Goal: Information Seeking & Learning: Learn about a topic

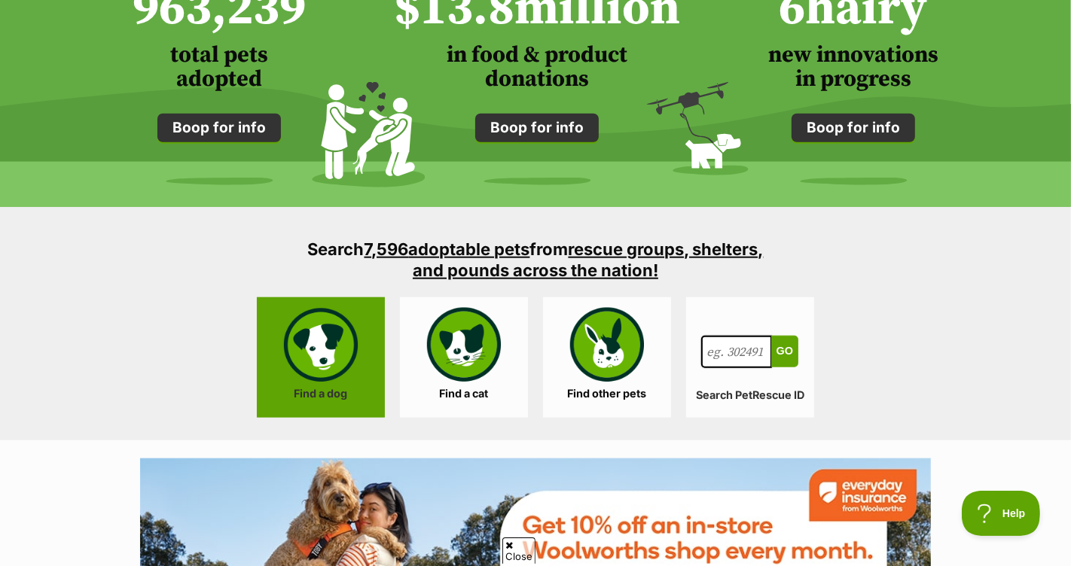
click at [326, 390] on link "Find a dog" at bounding box center [321, 357] width 128 height 120
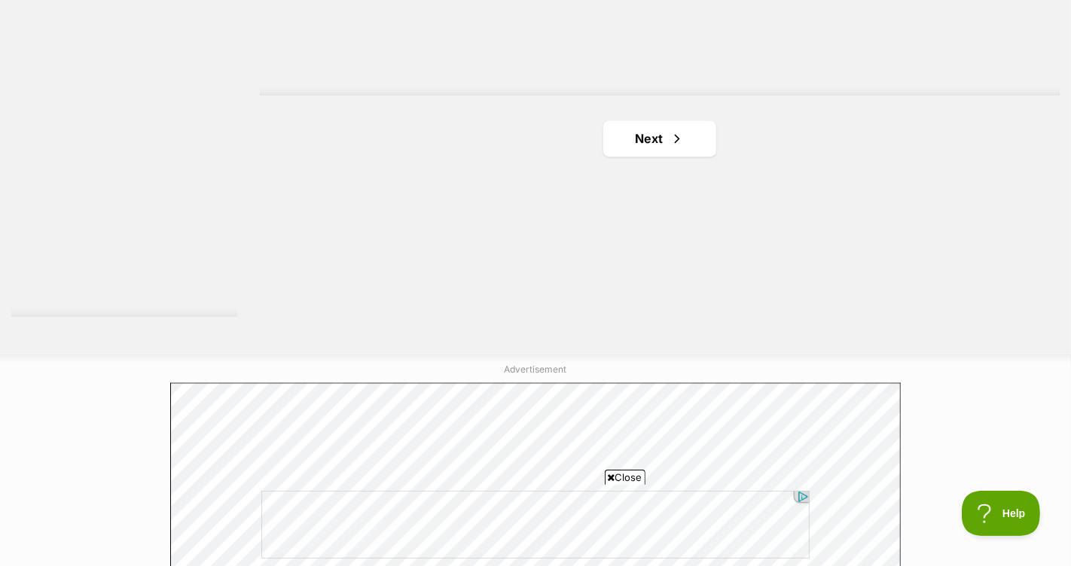
scroll to position [2829, 0]
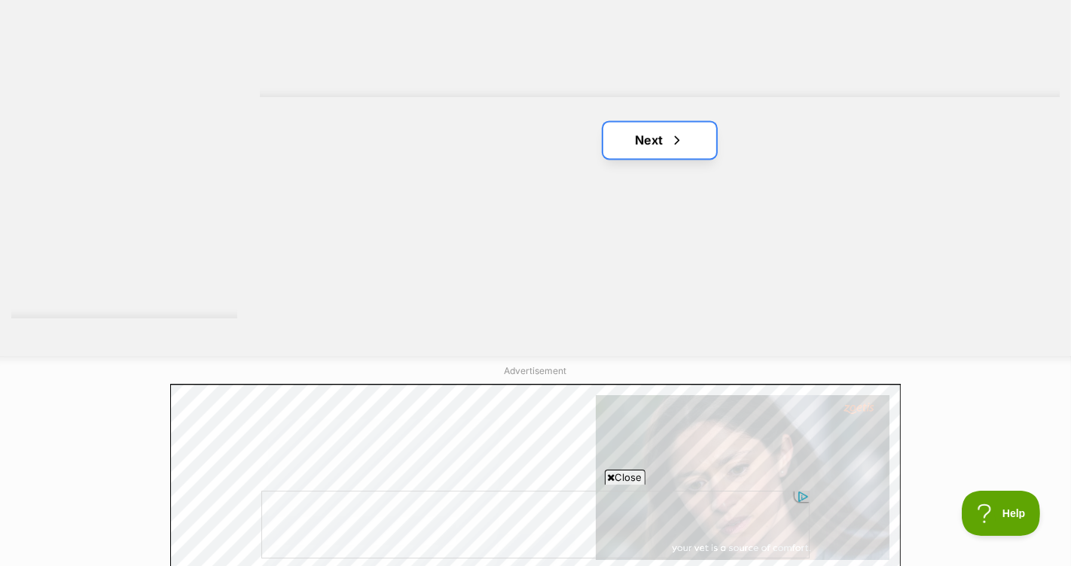
click at [678, 141] on span "Next page" at bounding box center [676, 140] width 15 height 18
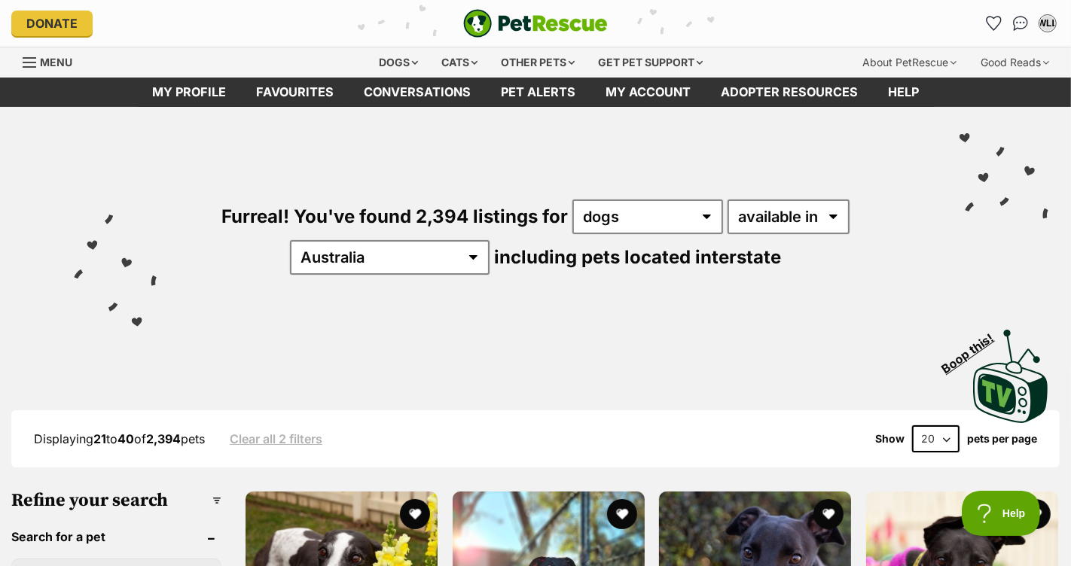
click at [767, 243] on div "Furreal! You've found 2,394 listings for any type of pet cats dogs other pets a…" at bounding box center [535, 211] width 1025 height 209
click at [784, 212] on select "available in located in" at bounding box center [788, 216] width 122 height 35
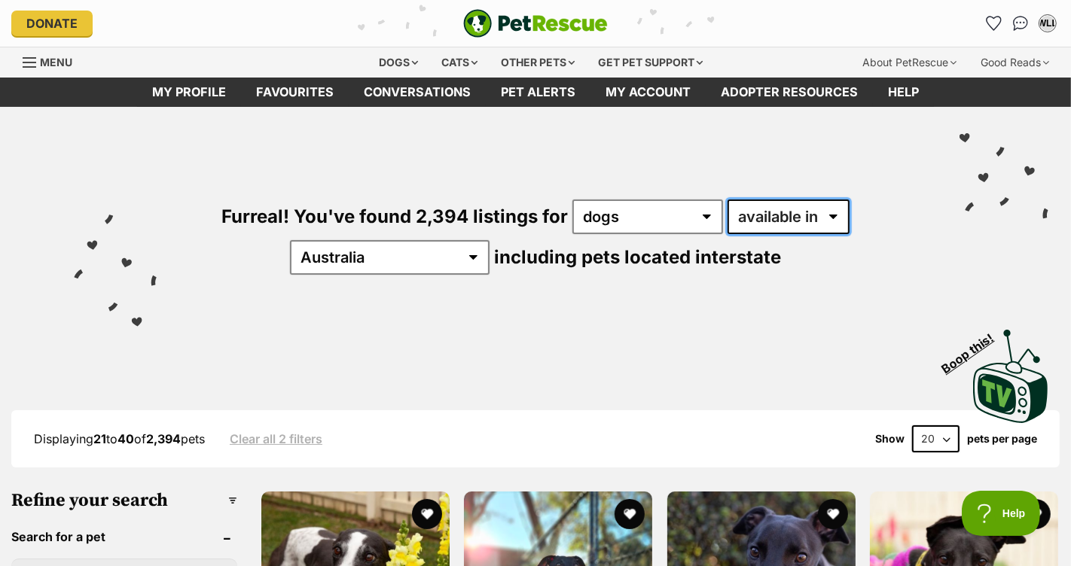
select select "disabled"
click at [727, 199] on select "available in located in" at bounding box center [788, 216] width 122 height 35
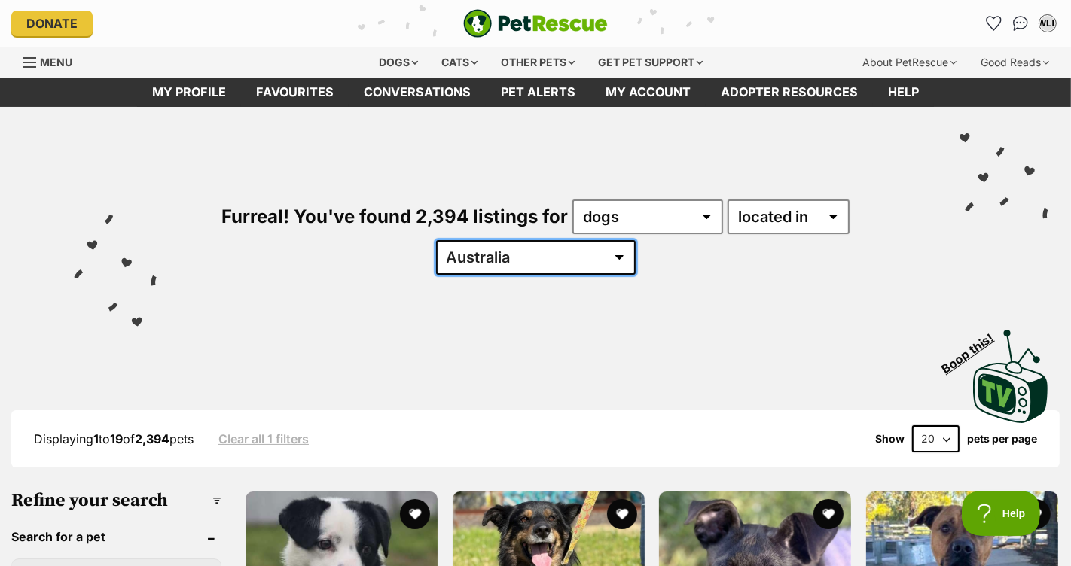
click at [539, 260] on select "Australia ACT NSW NT QLD SA TAS VIC WA" at bounding box center [535, 257] width 199 height 35
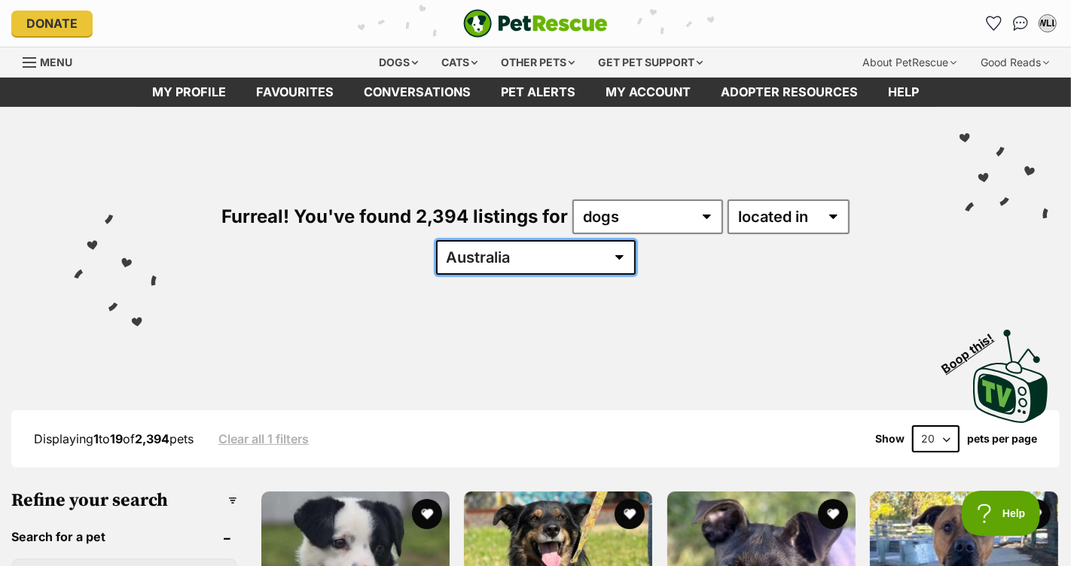
select select "VIC"
click at [482, 240] on select "Australia ACT NSW NT QLD SA TAS VIC WA" at bounding box center [535, 257] width 199 height 35
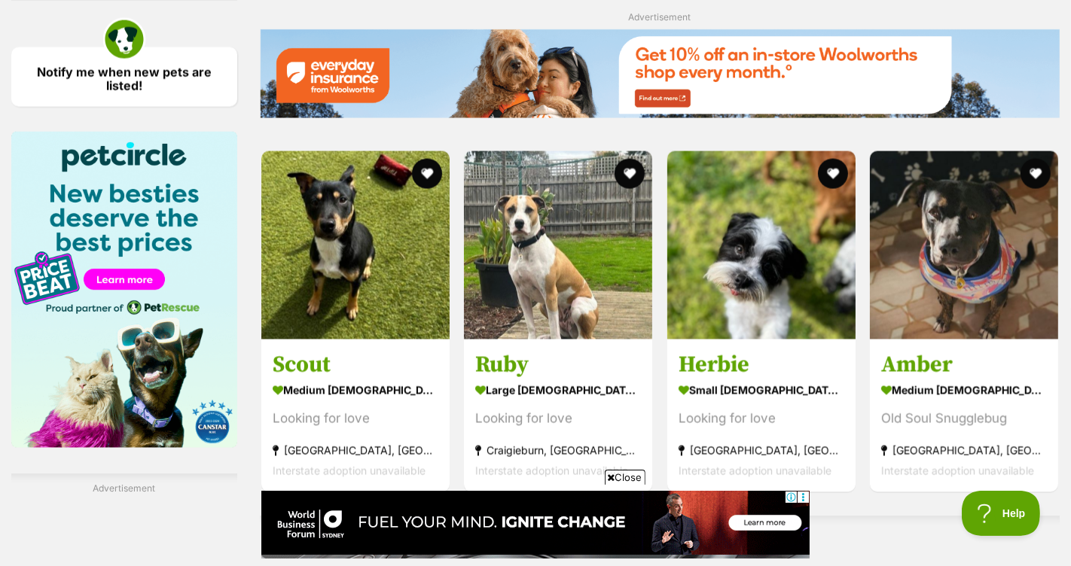
scroll to position [2180, 0]
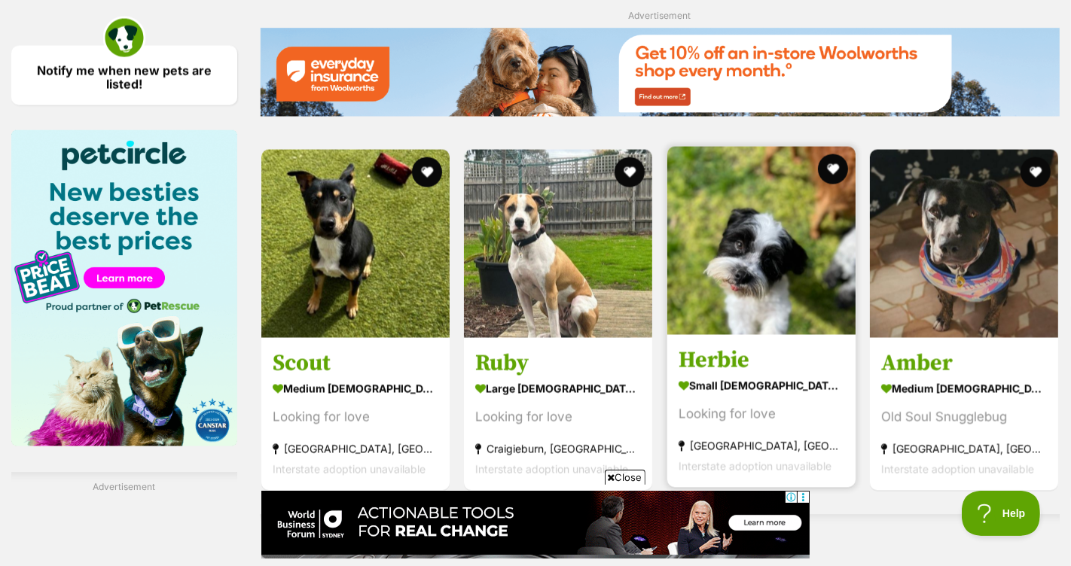
click at [739, 404] on div "Looking for love" at bounding box center [761, 414] width 166 height 20
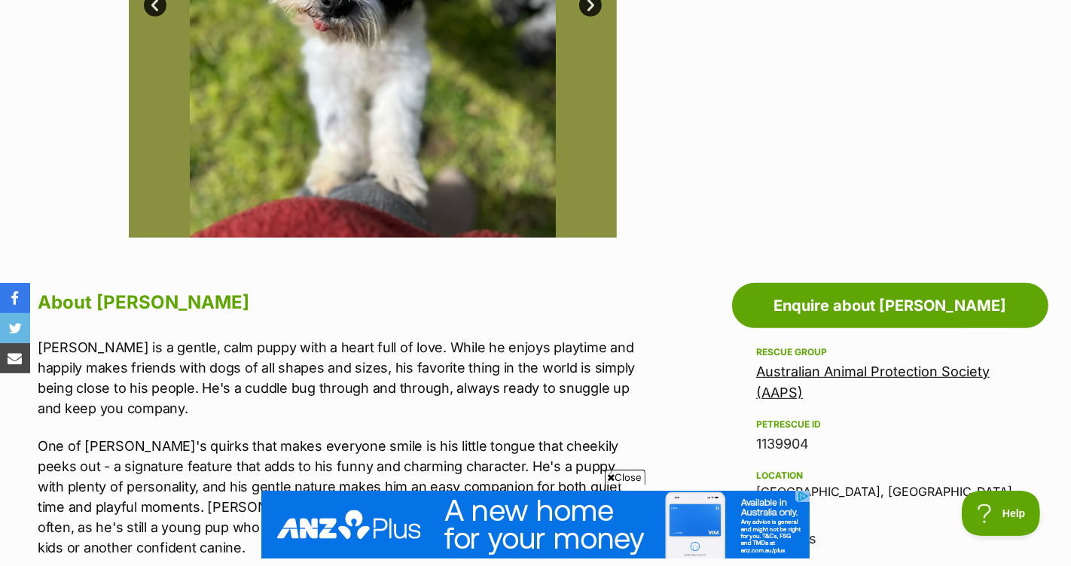
scroll to position [214, 0]
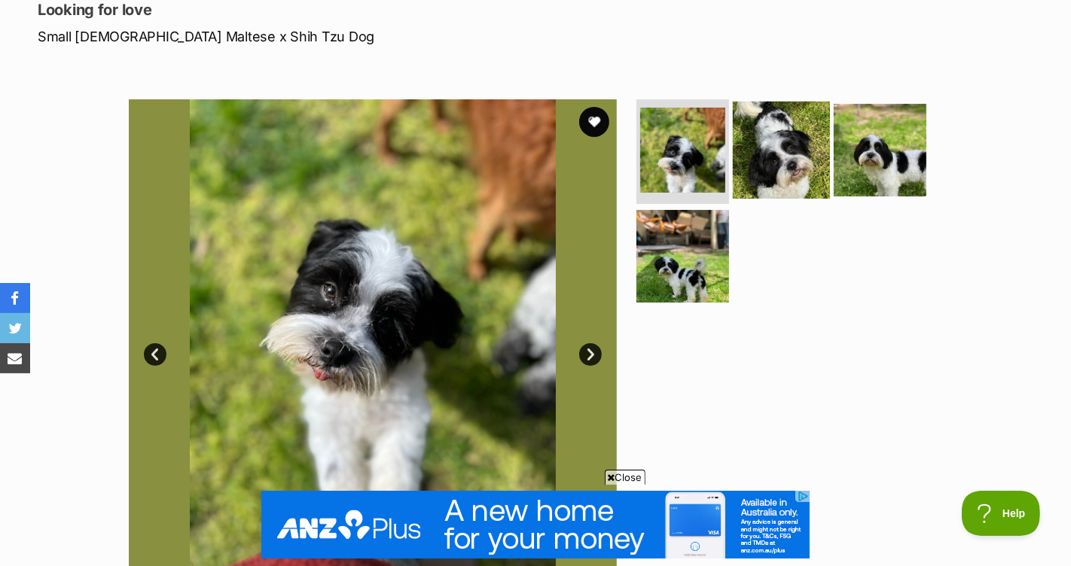
click at [759, 133] on img at bounding box center [780, 149] width 97 height 97
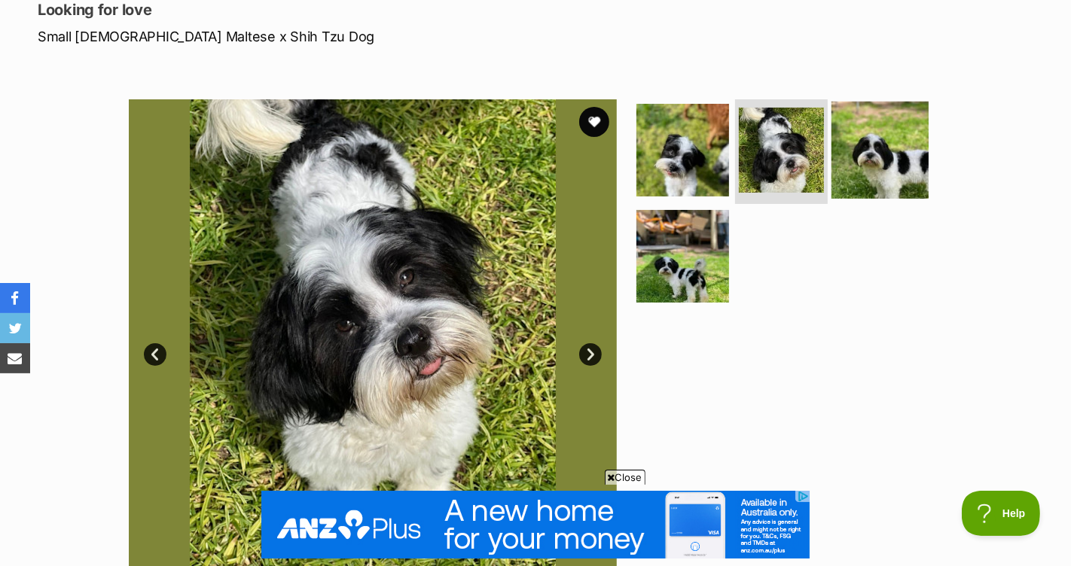
click at [881, 143] on img at bounding box center [879, 149] width 97 height 97
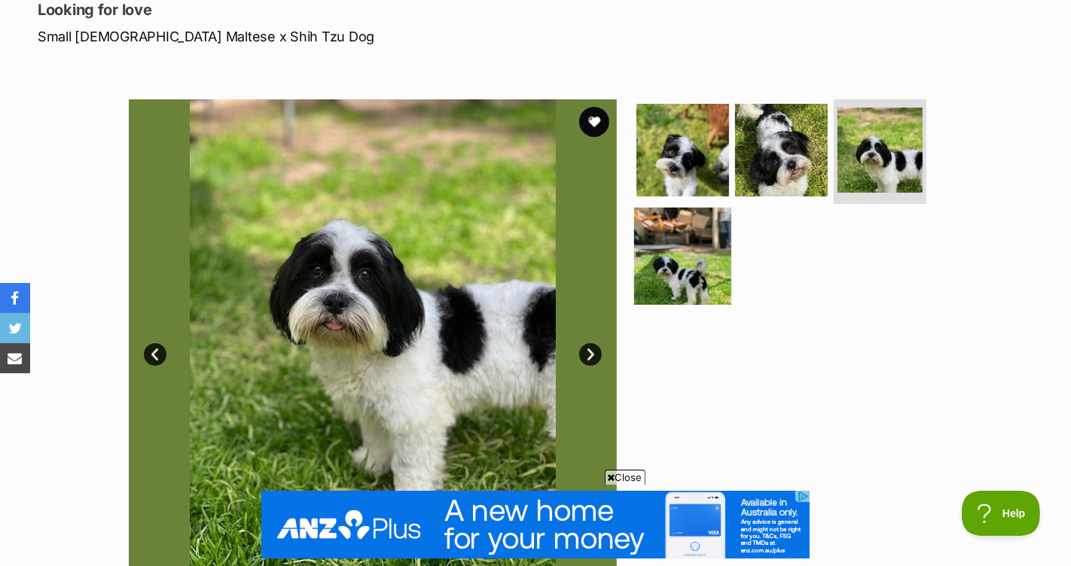
click at [699, 256] on img at bounding box center [682, 256] width 97 height 97
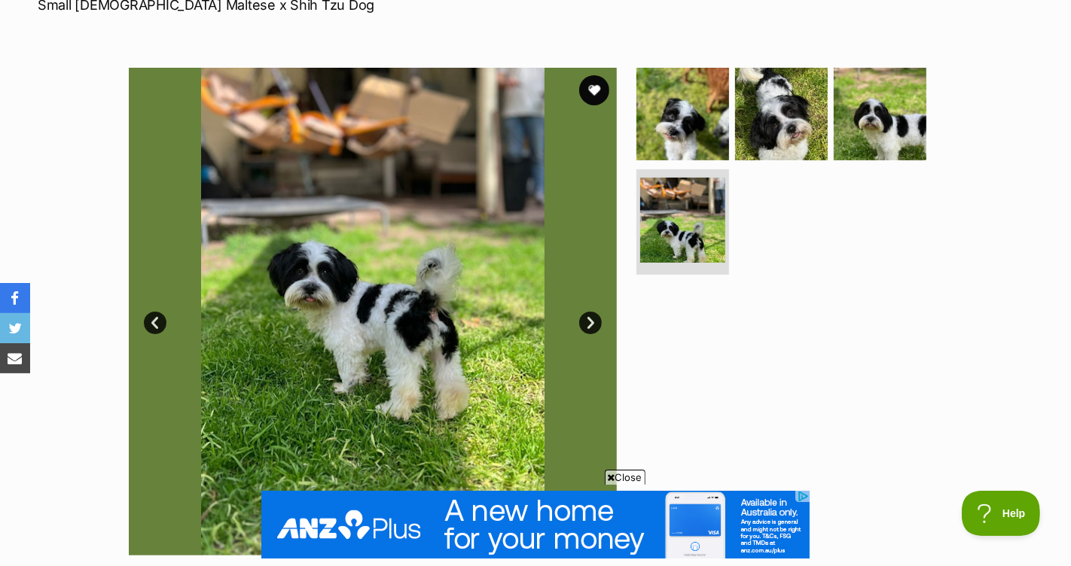
scroll to position [235, 0]
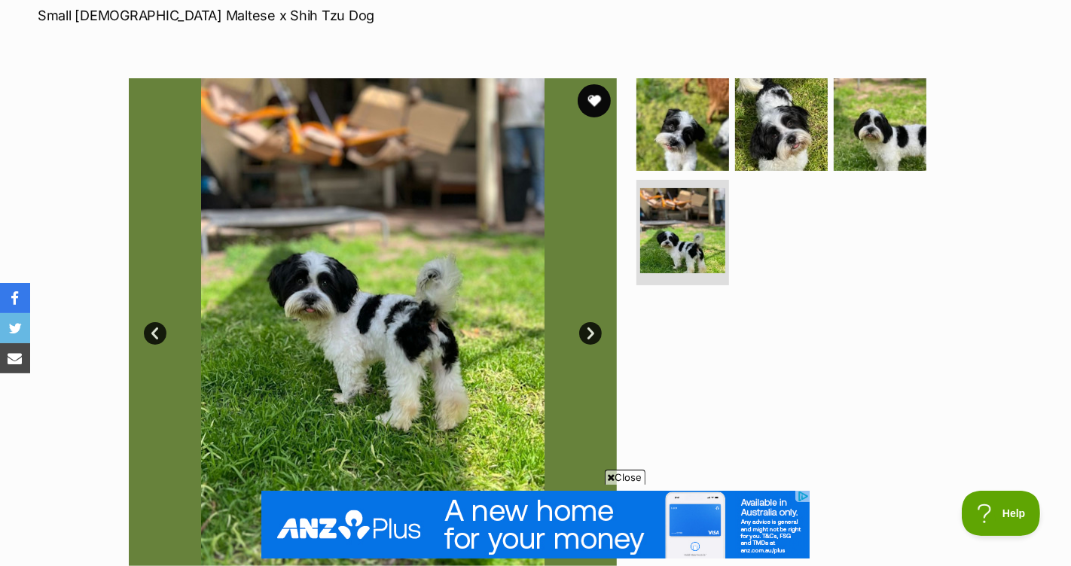
click at [600, 99] on button "favourite" at bounding box center [593, 100] width 33 height 33
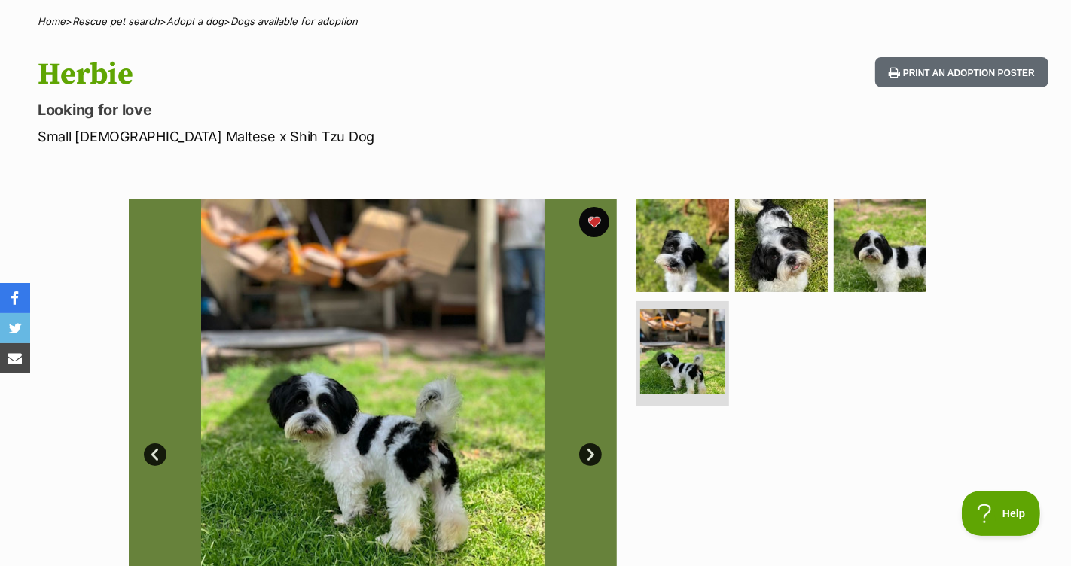
scroll to position [0, 0]
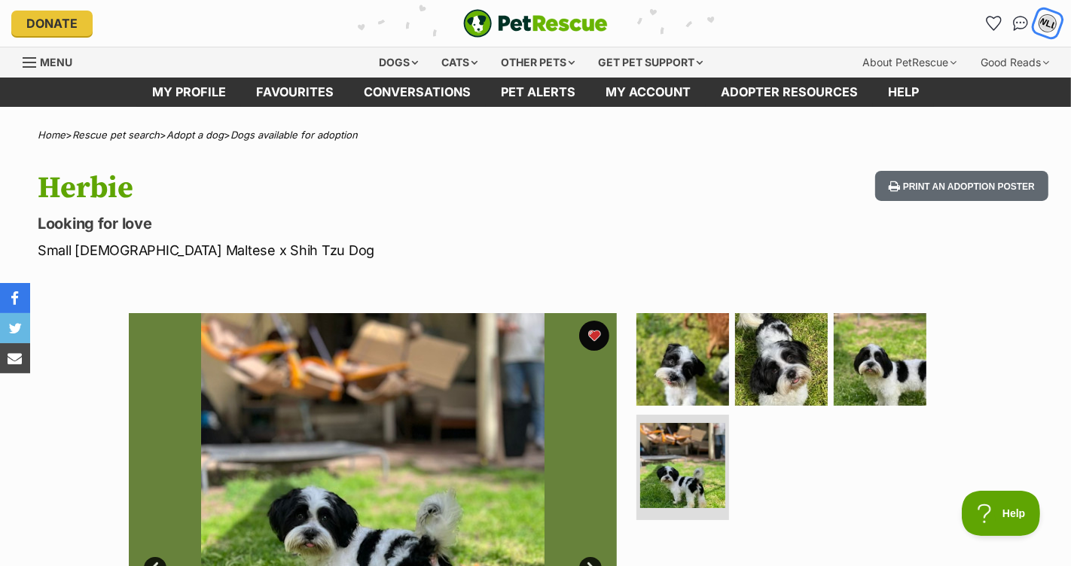
click at [1051, 17] on div "WLL" at bounding box center [1047, 24] width 20 height 20
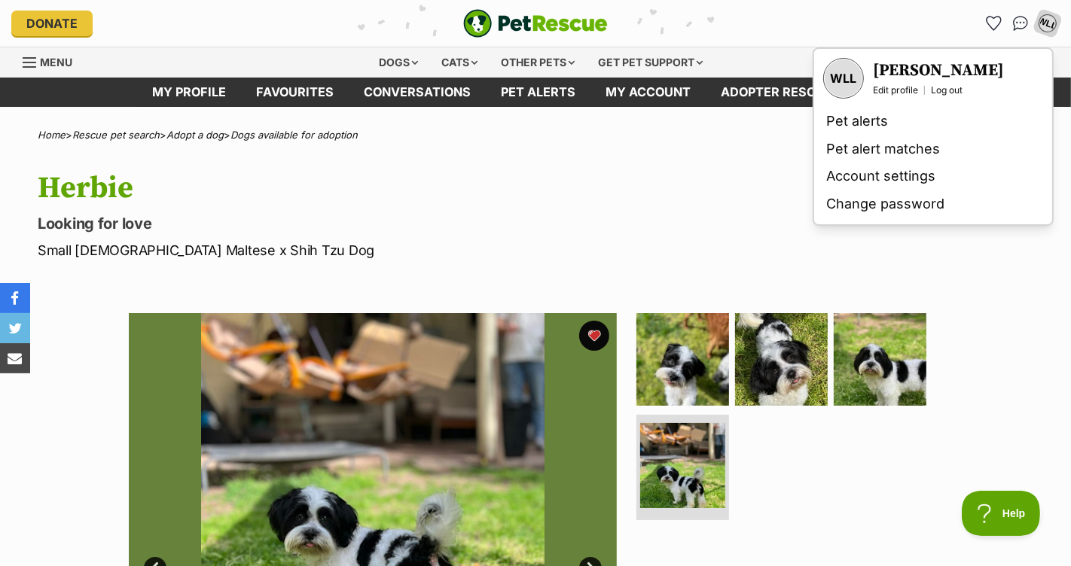
click at [698, 212] on div "Herbie Looking for love Small Male Maltese x Shih Tzu Dog Print an adoption pos…" at bounding box center [535, 216] width 1071 height 90
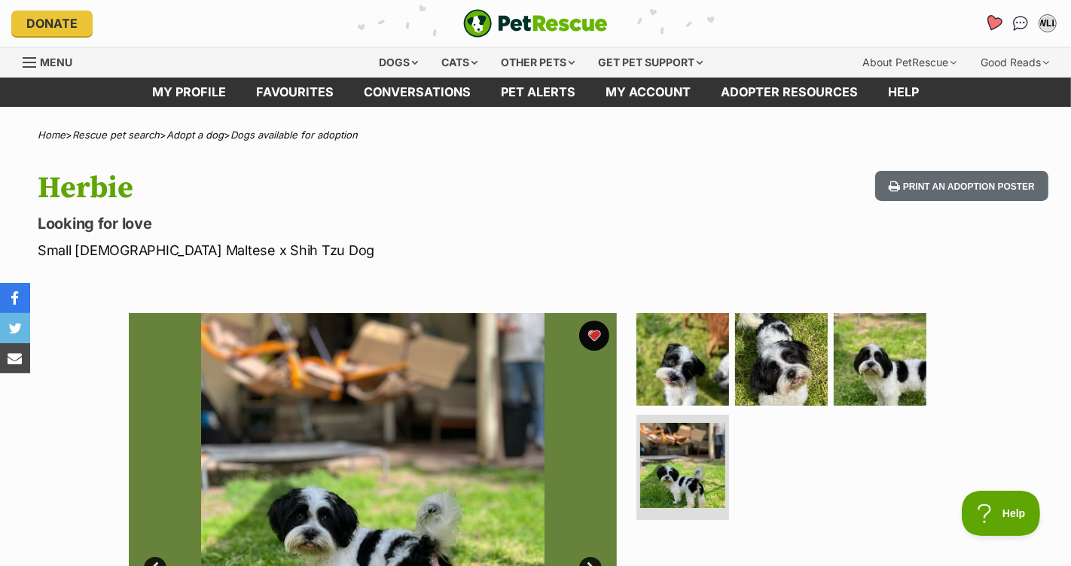
click at [997, 22] on icon "Favourites" at bounding box center [993, 22] width 18 height 17
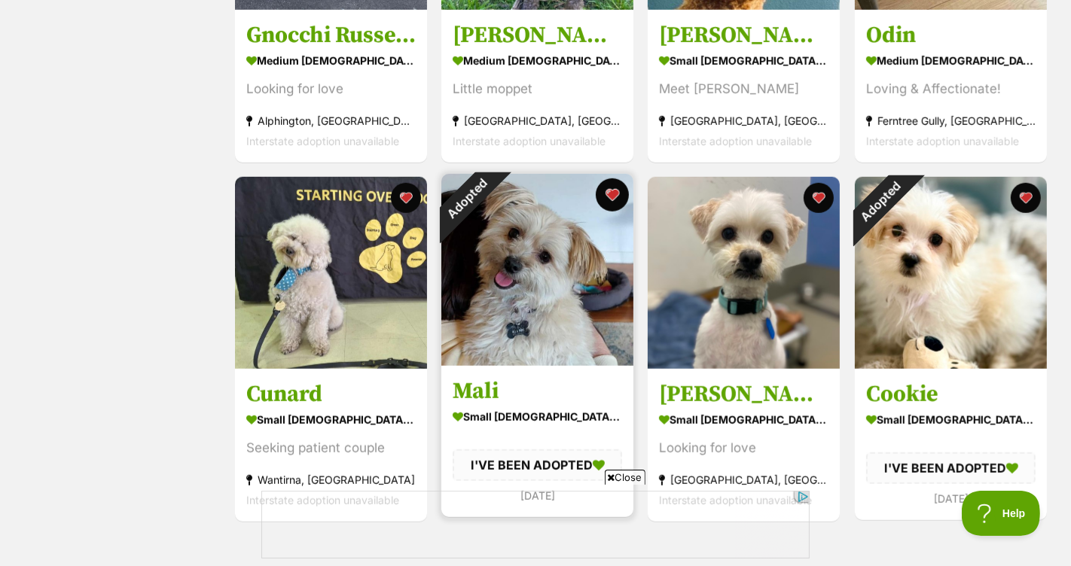
click at [617, 193] on button "favourite" at bounding box center [611, 194] width 33 height 33
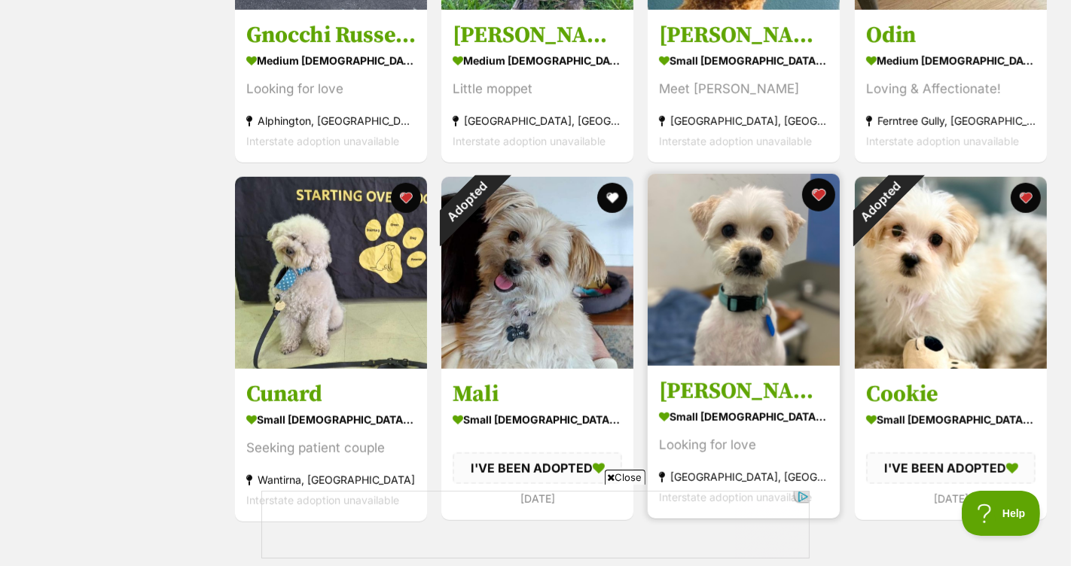
click at [821, 193] on button "favourite" at bounding box center [819, 194] width 33 height 33
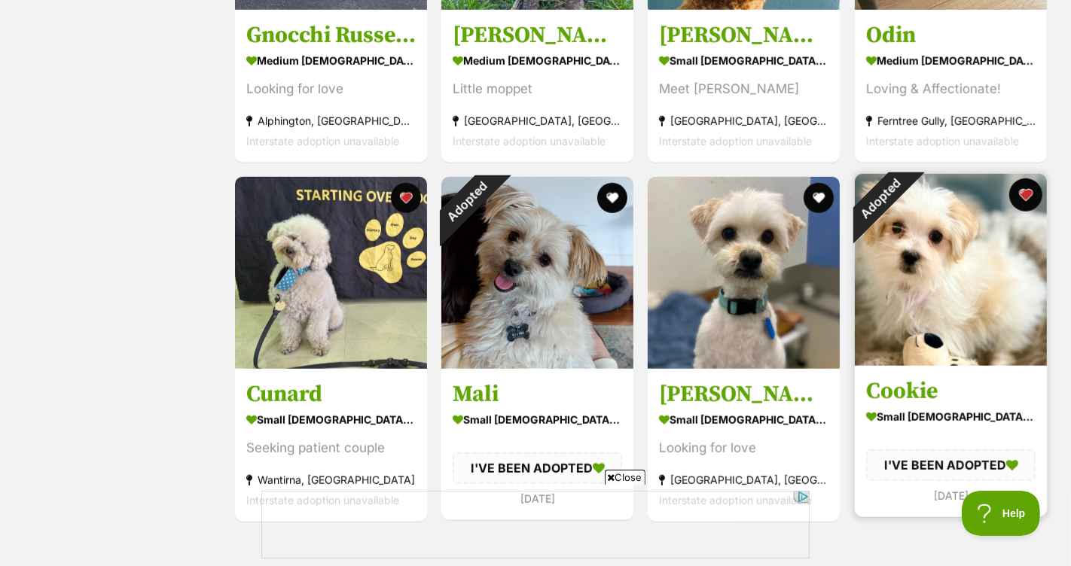
click at [1025, 195] on button "favourite" at bounding box center [1025, 194] width 33 height 33
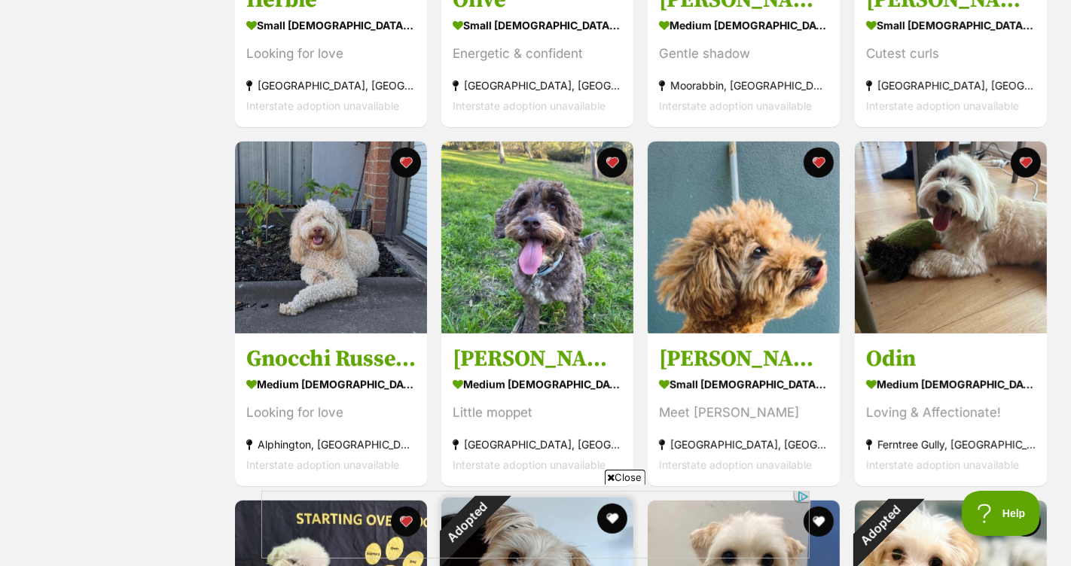
scroll to position [524, 0]
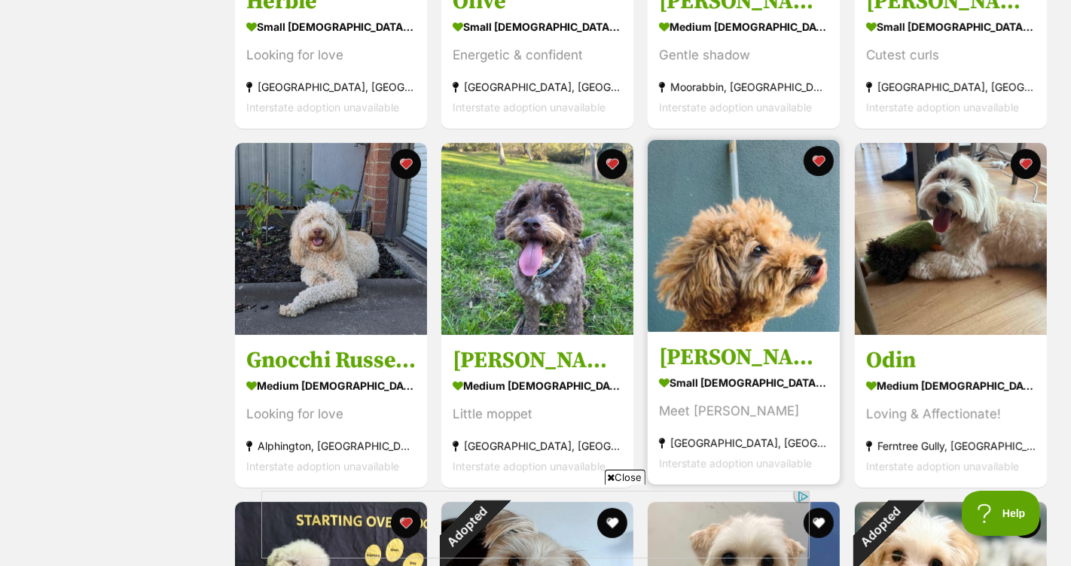
click at [786, 247] on img at bounding box center [743, 236] width 192 height 192
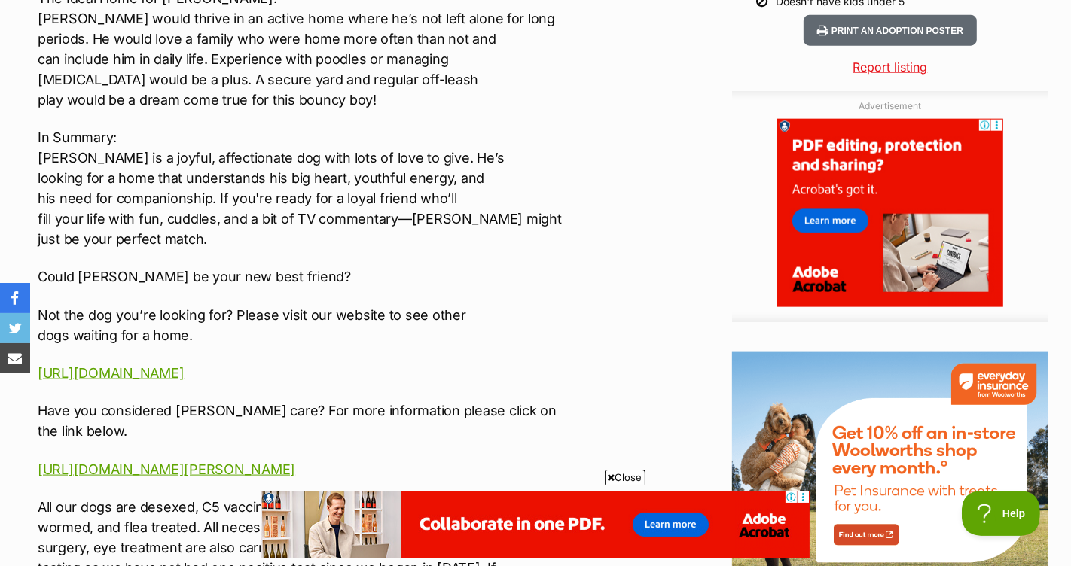
scroll to position [1551, 0]
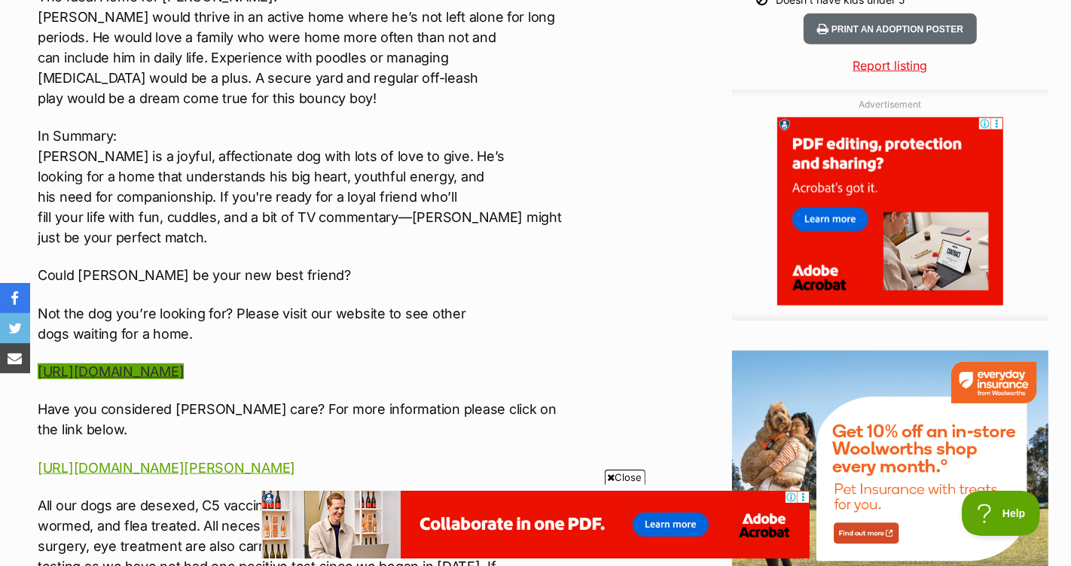
click at [184, 366] on link "https://www.victoriandogrescue.org.au/dogs-for-adoption/" at bounding box center [111, 372] width 146 height 16
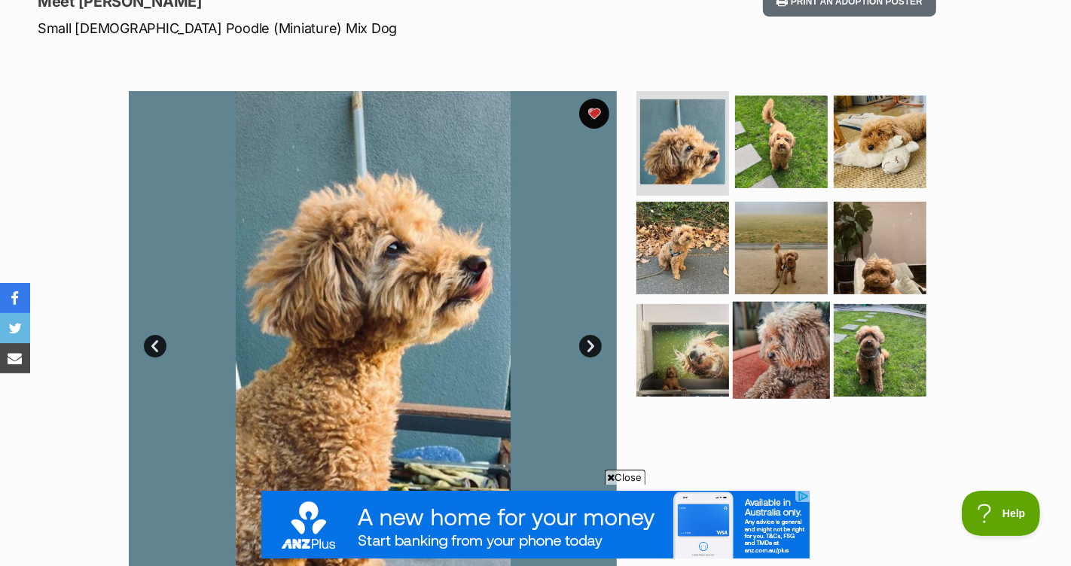
scroll to position [0, 0]
click at [786, 339] on img at bounding box center [780, 350] width 97 height 97
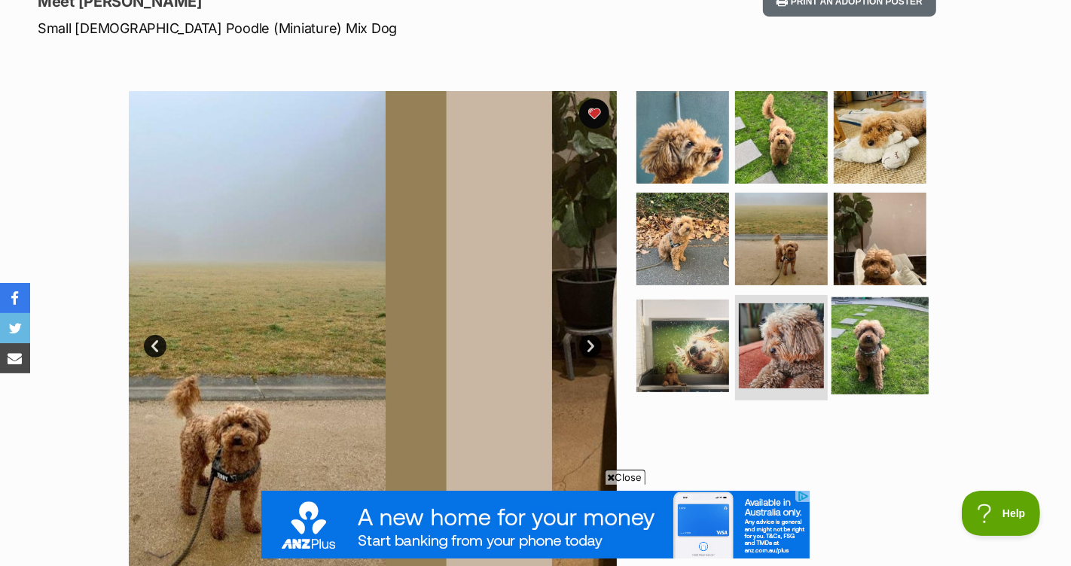
click at [872, 346] on img at bounding box center [879, 345] width 97 height 97
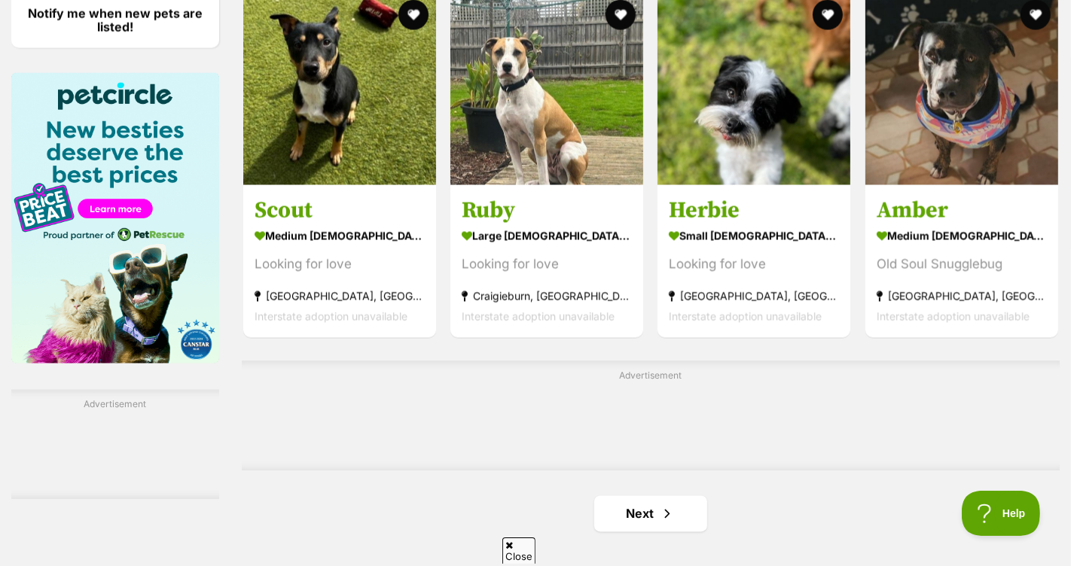
scroll to position [2263, 0]
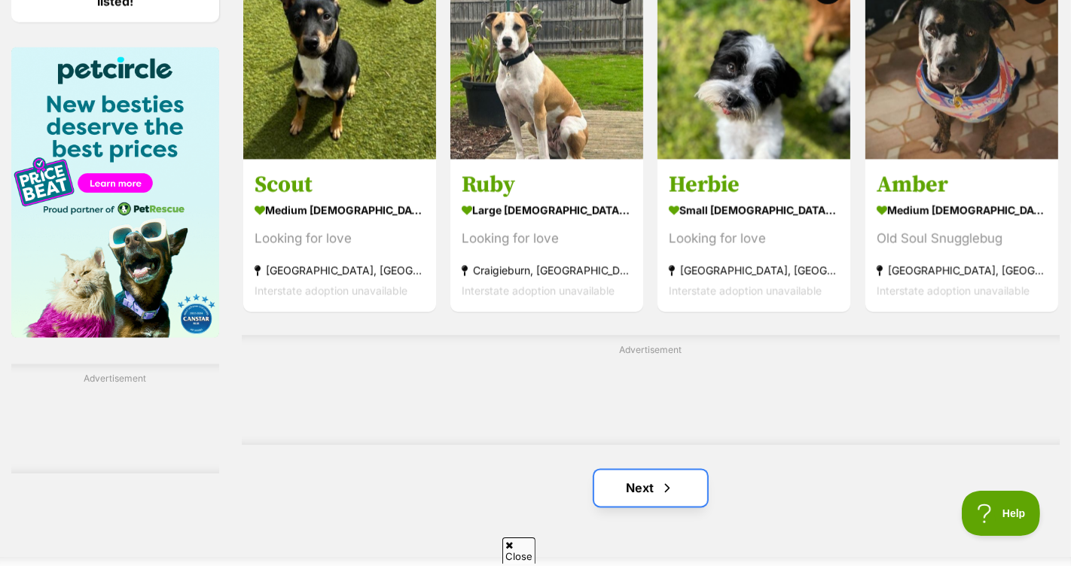
click at [665, 480] on span "Next page" at bounding box center [666, 489] width 15 height 18
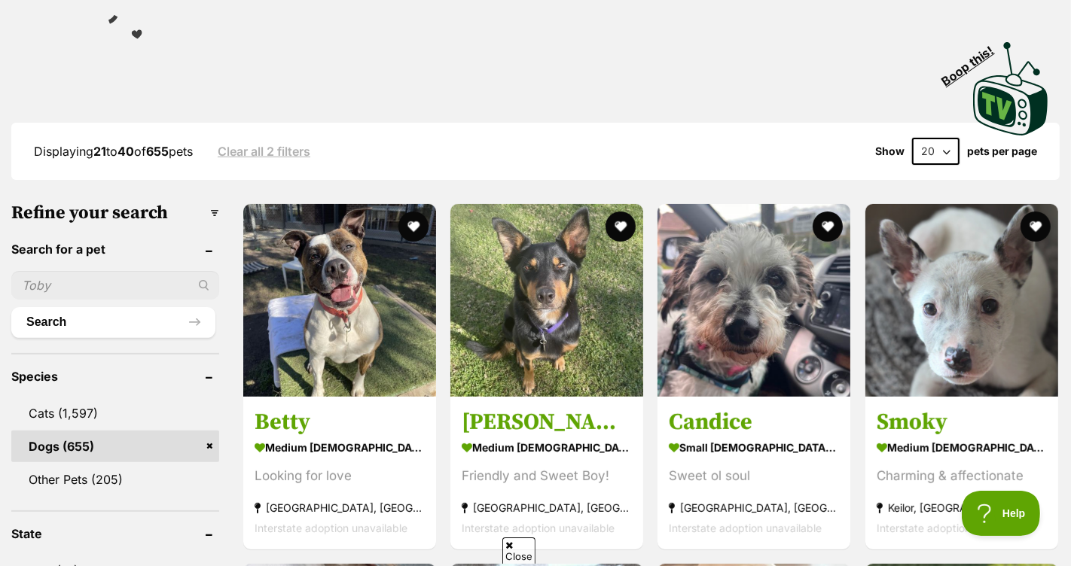
scroll to position [291, 0]
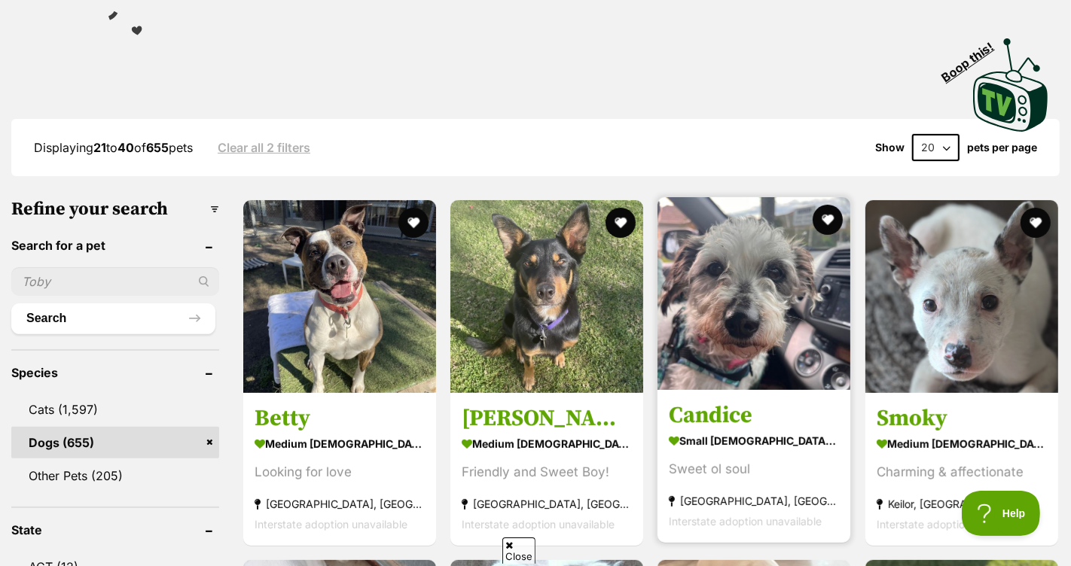
click at [783, 257] on img at bounding box center [753, 293] width 193 height 193
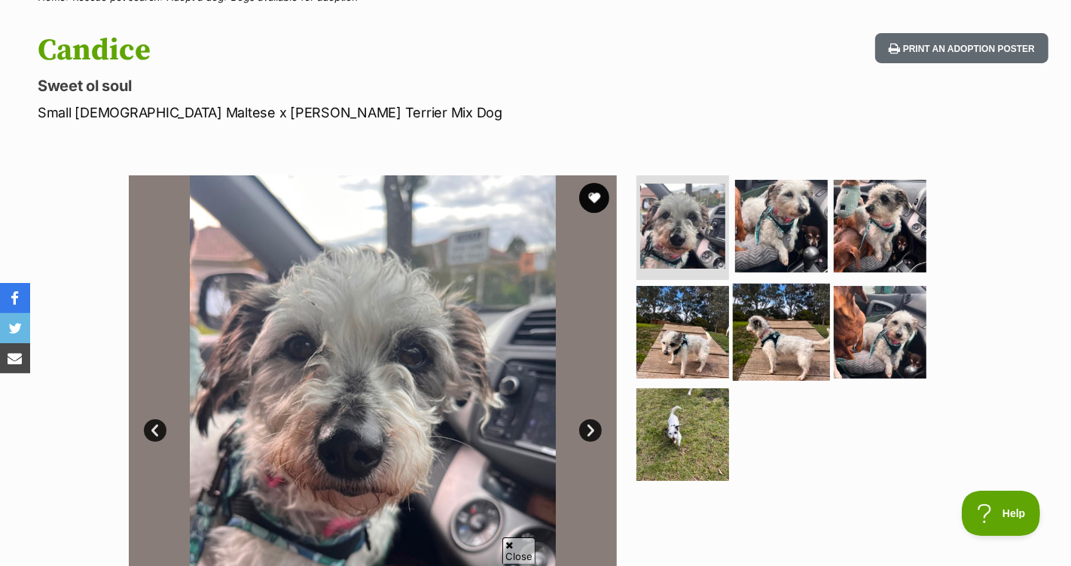
scroll to position [170, 0]
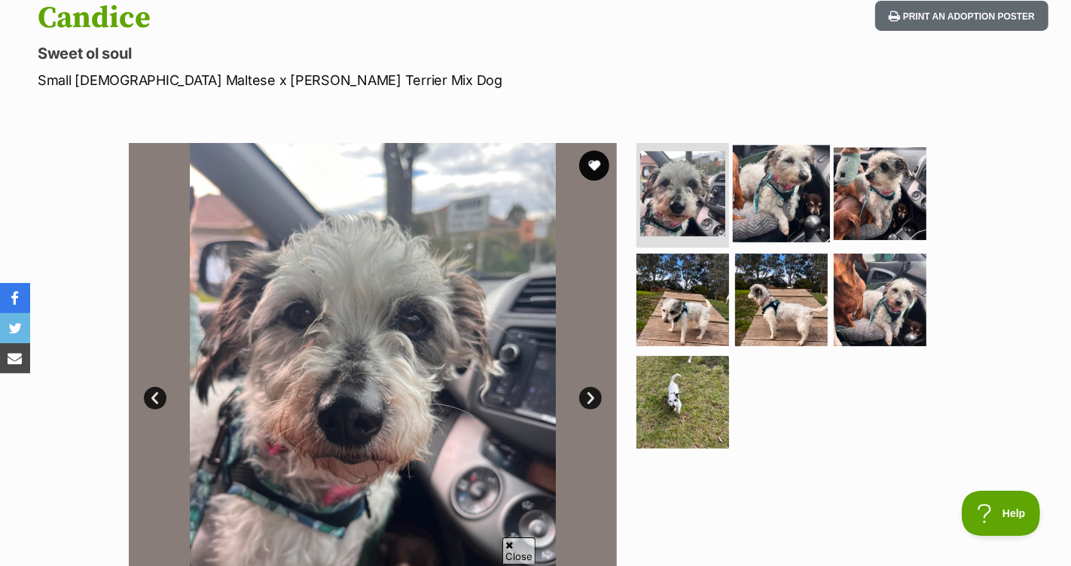
click at [763, 209] on img at bounding box center [780, 193] width 97 height 97
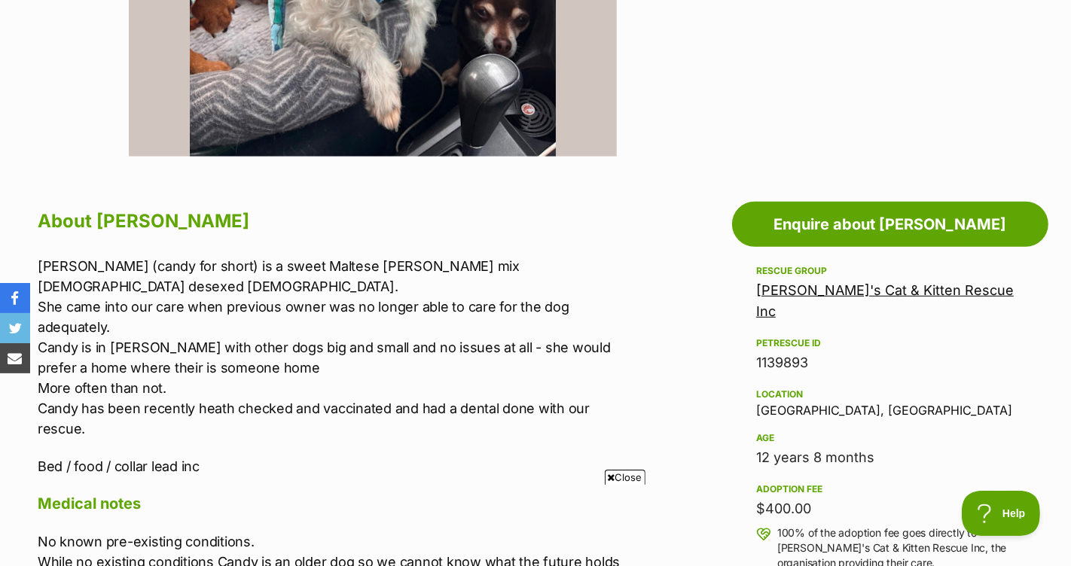
scroll to position [638, 0]
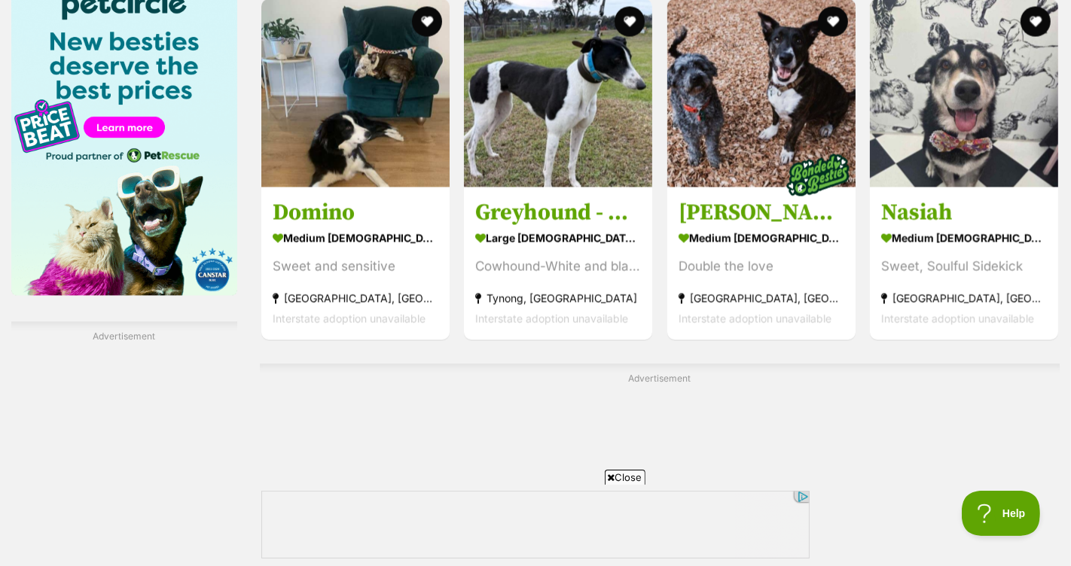
scroll to position [2575, 0]
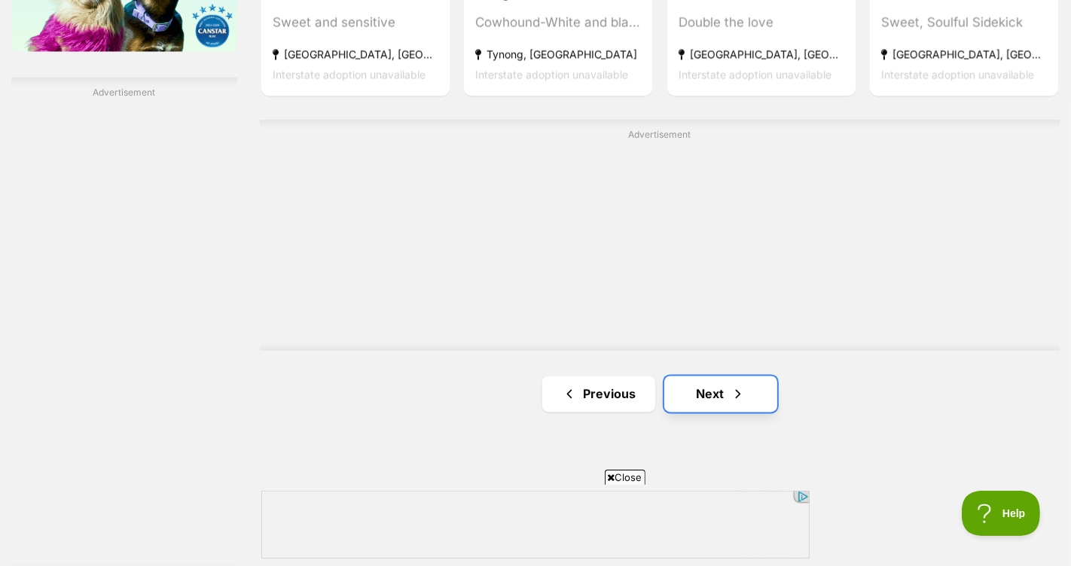
click at [706, 376] on link "Next" at bounding box center [720, 394] width 113 height 36
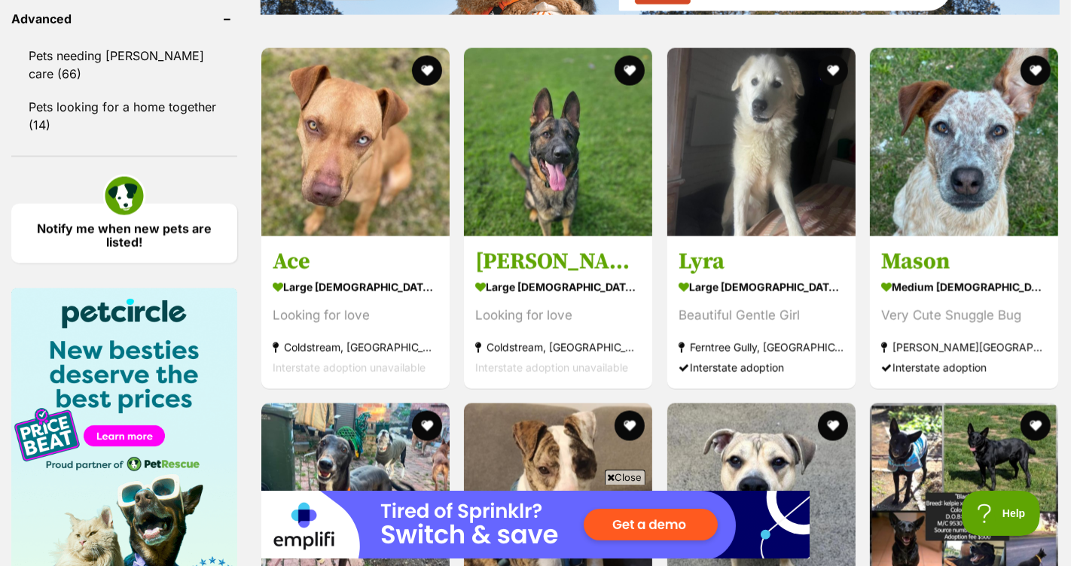
scroll to position [2809, 0]
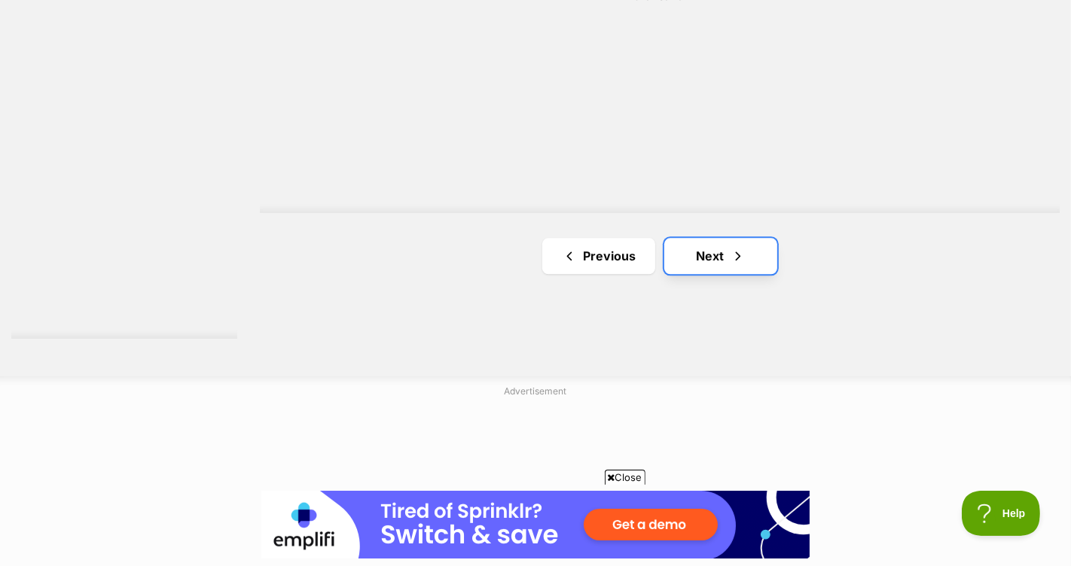
click at [687, 238] on link "Next" at bounding box center [720, 256] width 113 height 36
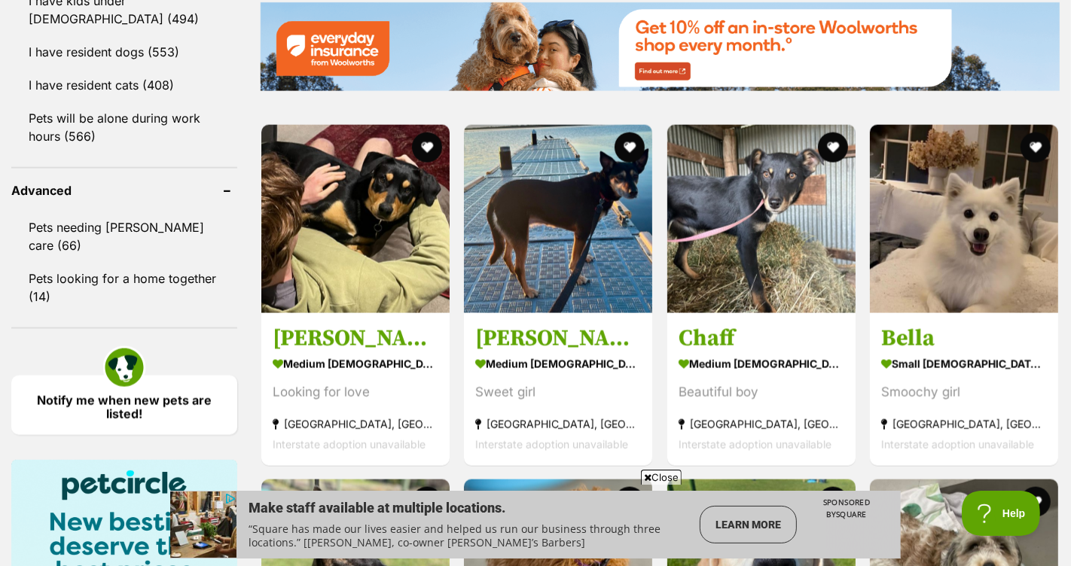
scroll to position [1853, 0]
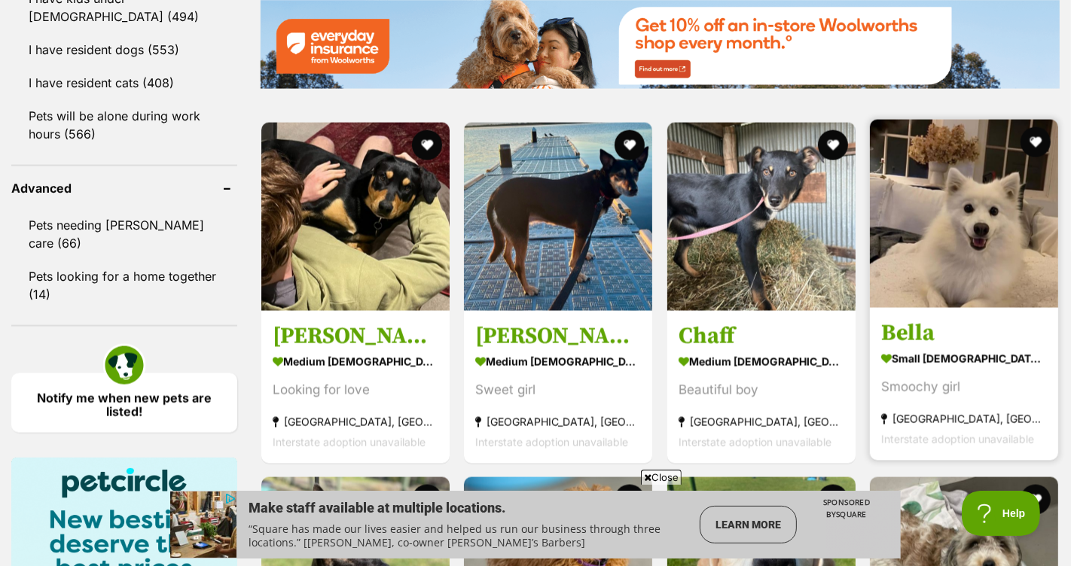
click at [943, 318] on h3 "Bella" at bounding box center [964, 332] width 166 height 29
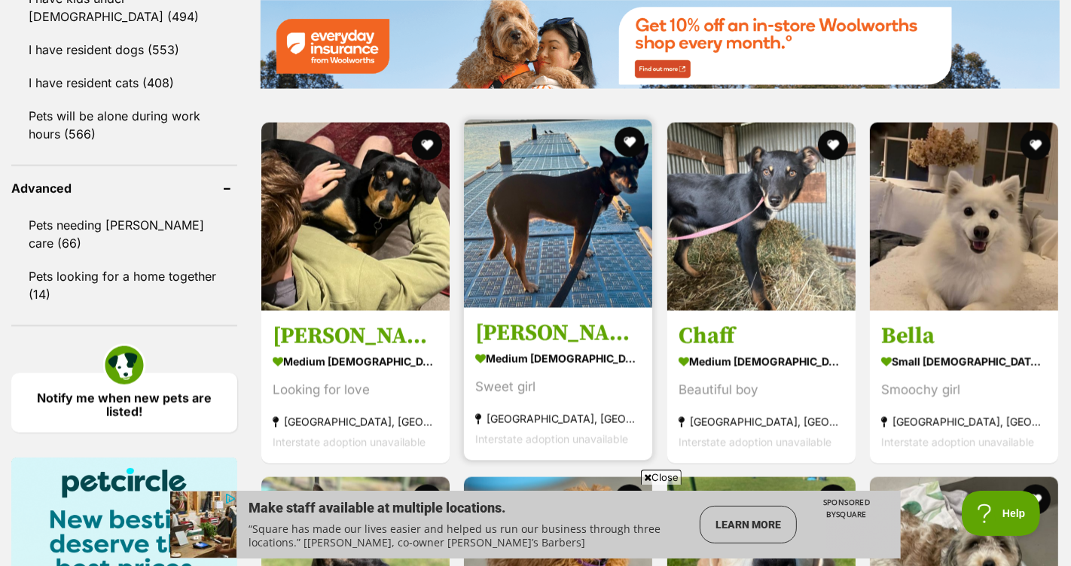
scroll to position [1854, 0]
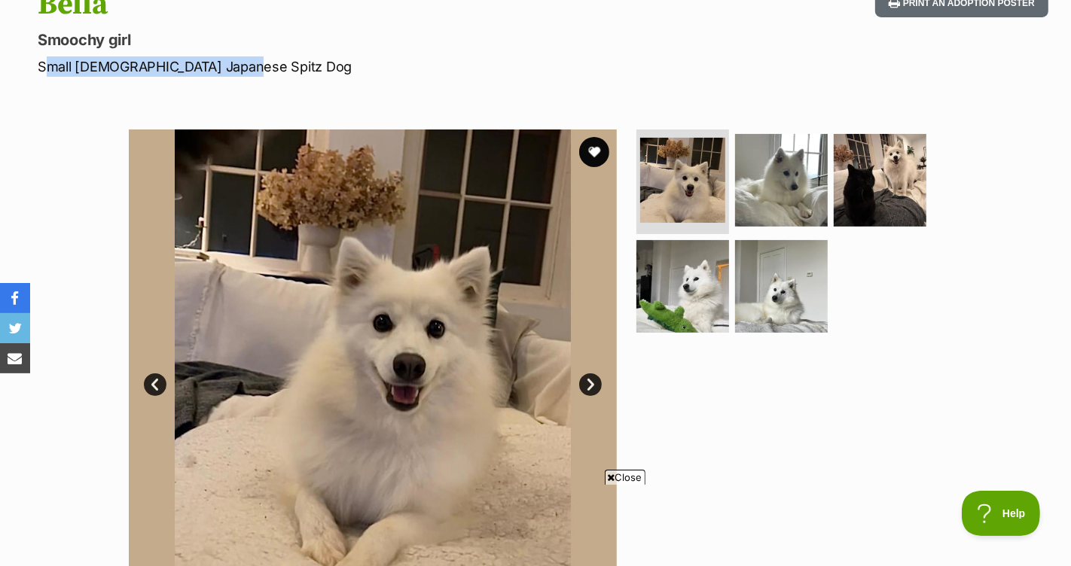
drag, startPoint x: 243, startPoint y: 63, endPoint x: 38, endPoint y: 53, distance: 205.8
click at [38, 53] on hgroup "Bella Smoochy girl Small Male Japanese Spitz Dog" at bounding box center [345, 32] width 615 height 90
copy p "Small Male Japanese Spitz Dog"
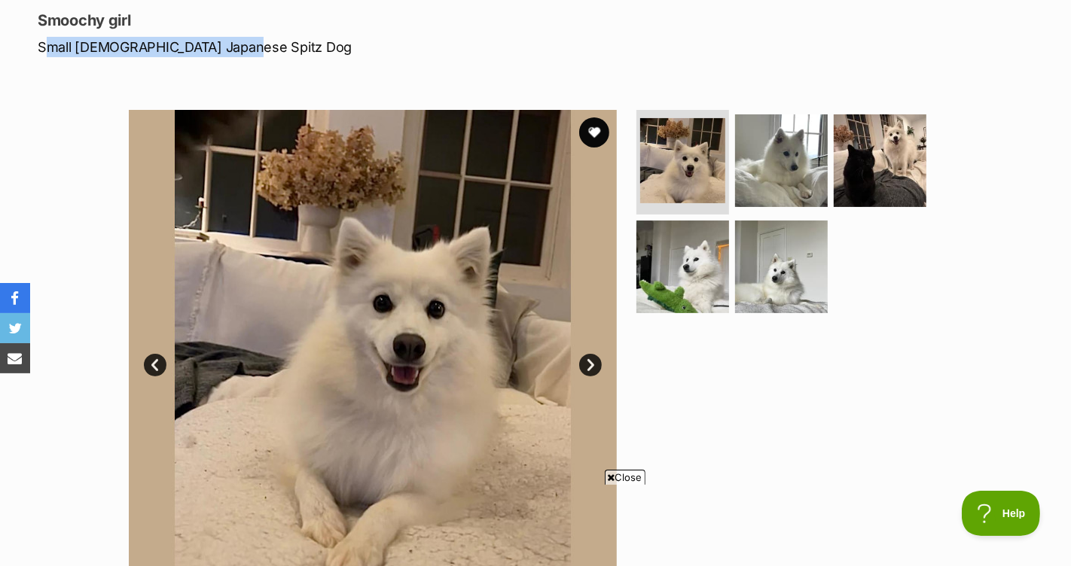
scroll to position [205, 0]
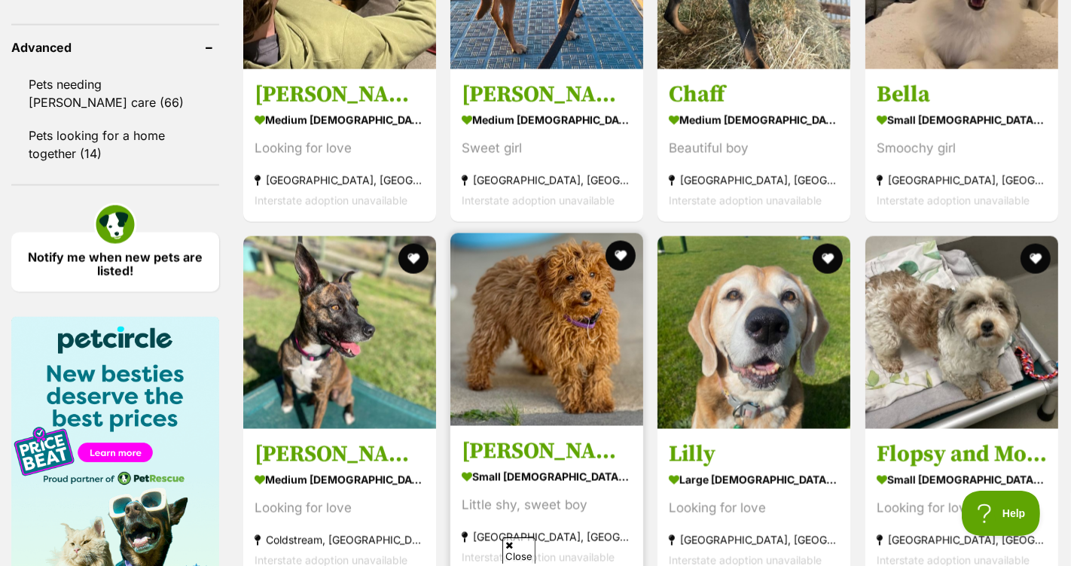
click at [550, 314] on img at bounding box center [546, 329] width 193 height 193
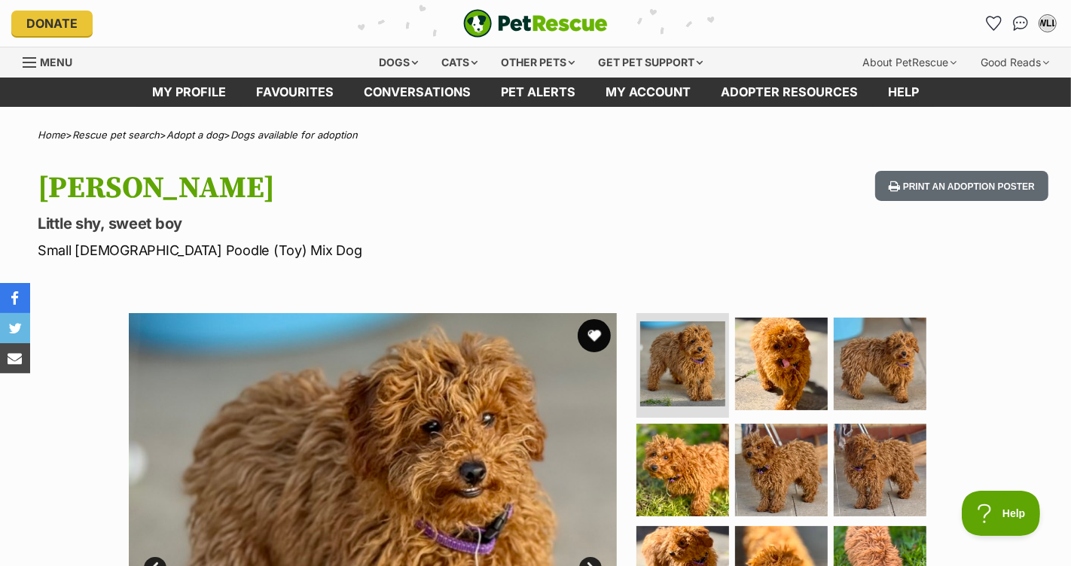
click at [594, 328] on button "favourite" at bounding box center [593, 335] width 33 height 33
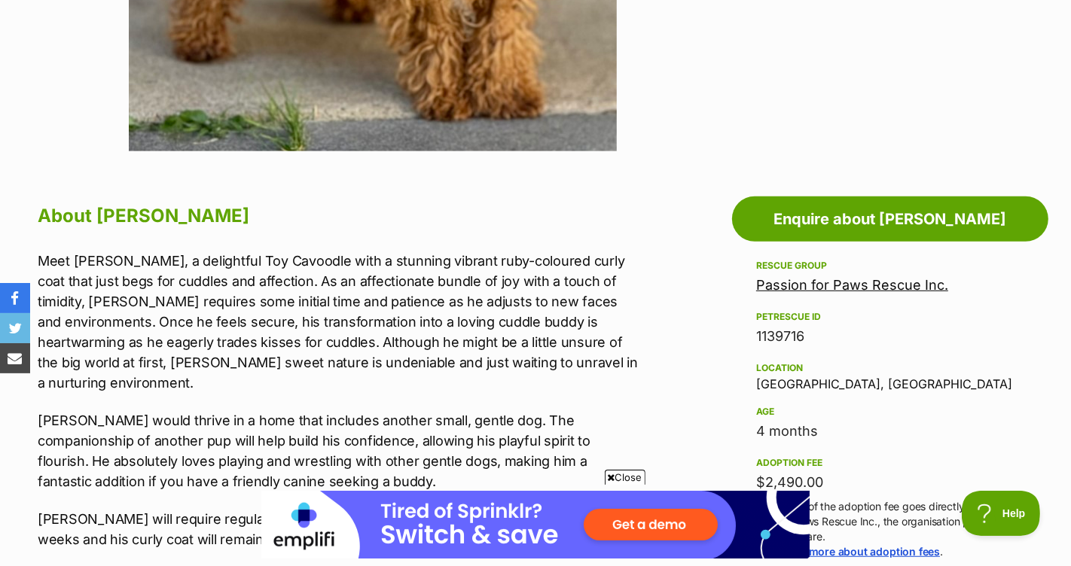
scroll to position [516, 0]
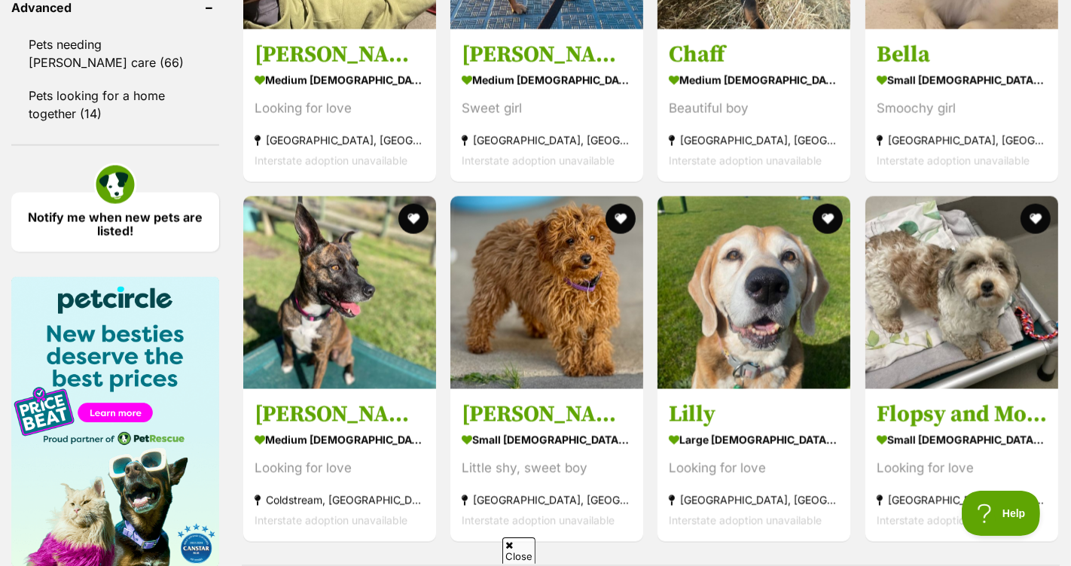
scroll to position [2092, 0]
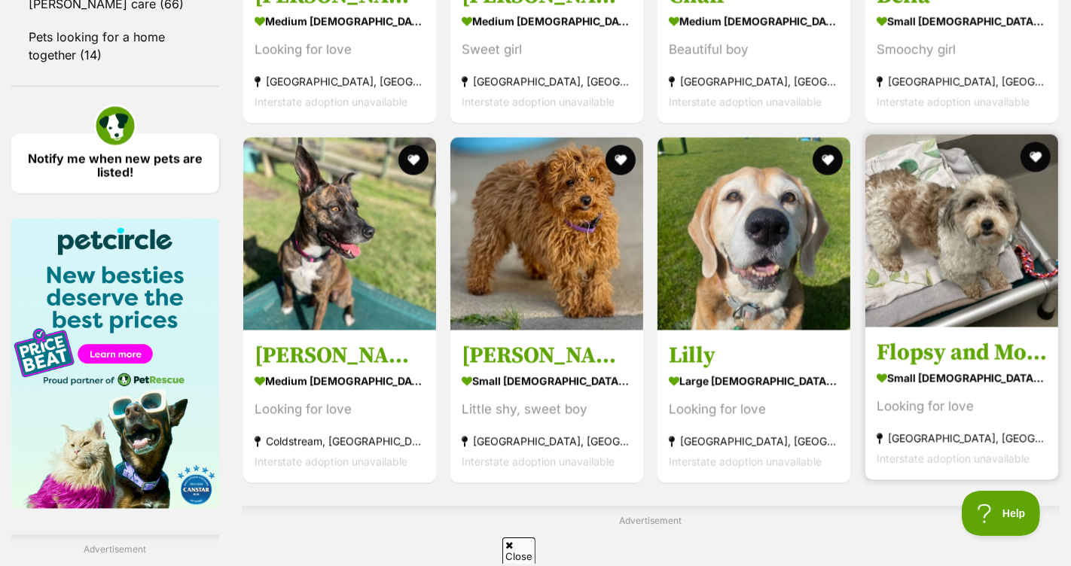
click at [976, 255] on img at bounding box center [961, 231] width 193 height 193
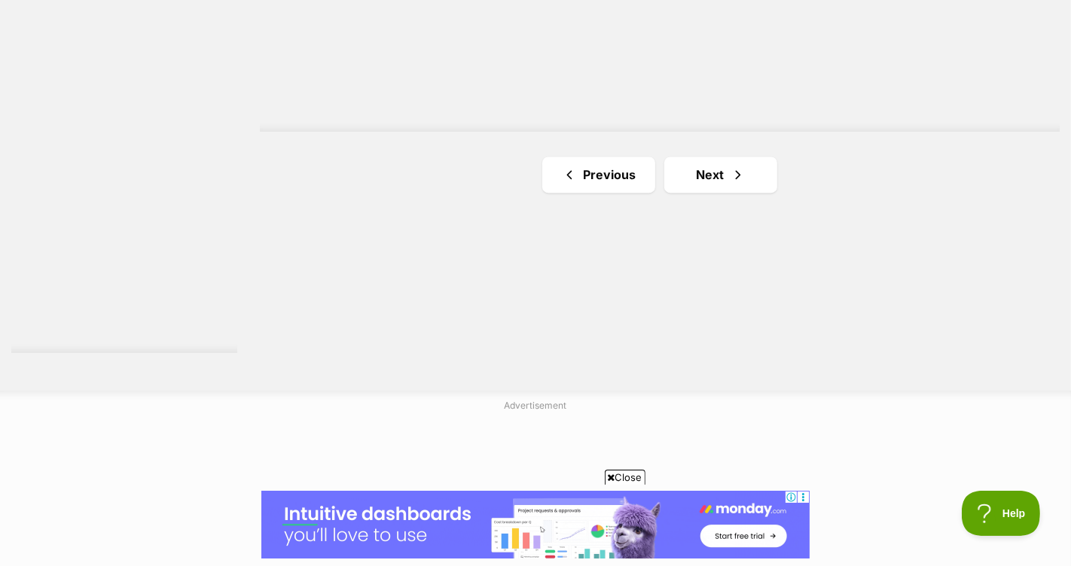
scroll to position [2793, 0]
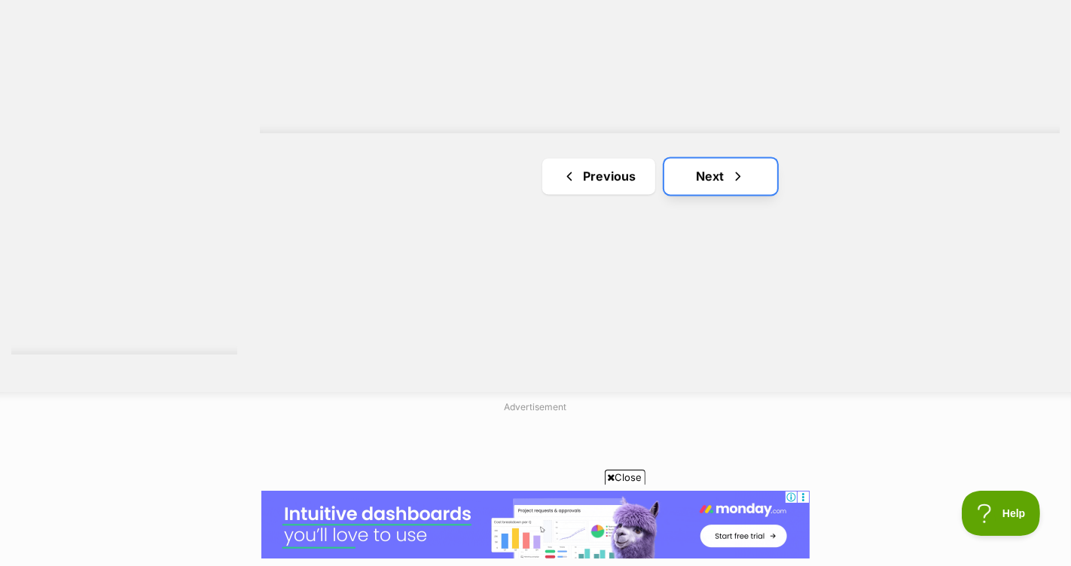
click at [685, 158] on link "Next" at bounding box center [720, 176] width 113 height 36
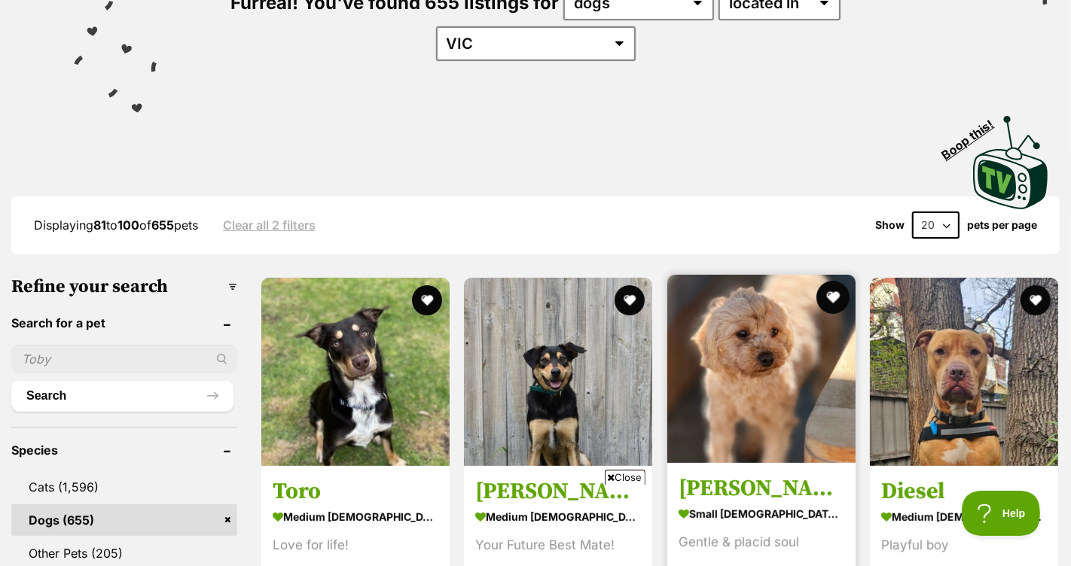
click at [834, 281] on button "favourite" at bounding box center [832, 297] width 33 height 33
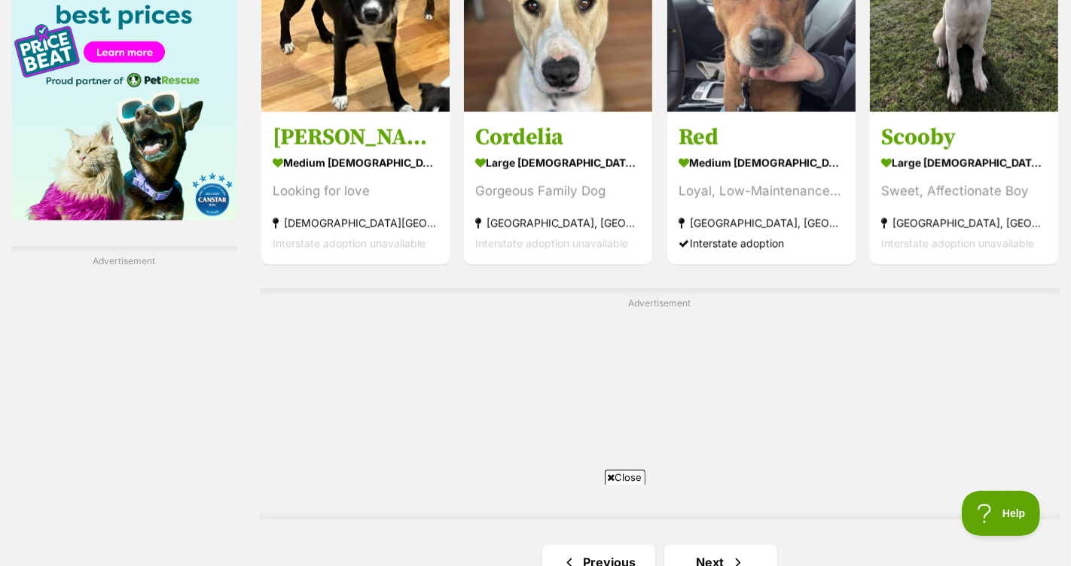
scroll to position [2524, 0]
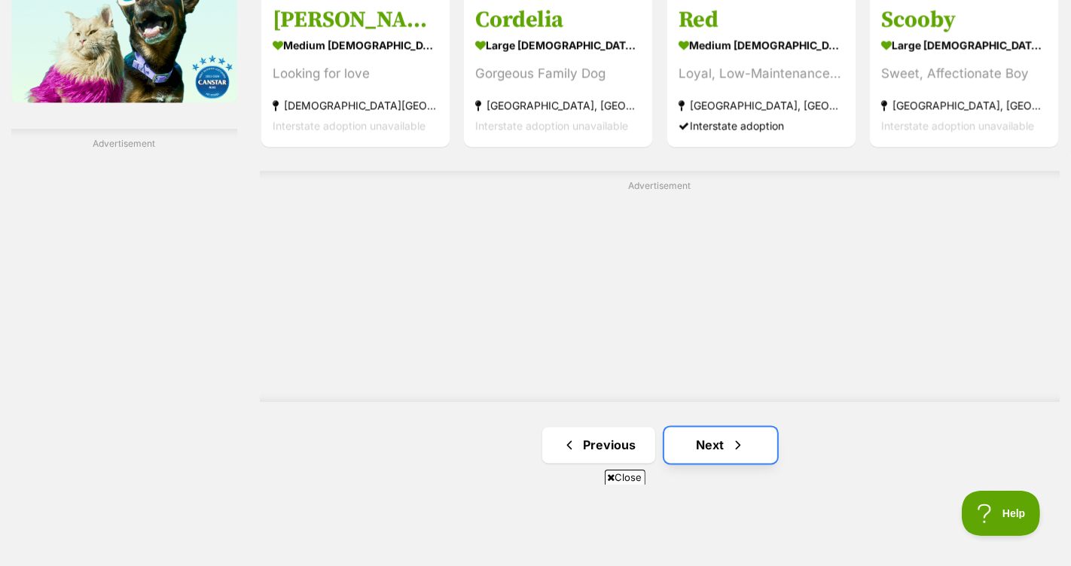
click at [730, 427] on link "Next" at bounding box center [720, 445] width 113 height 36
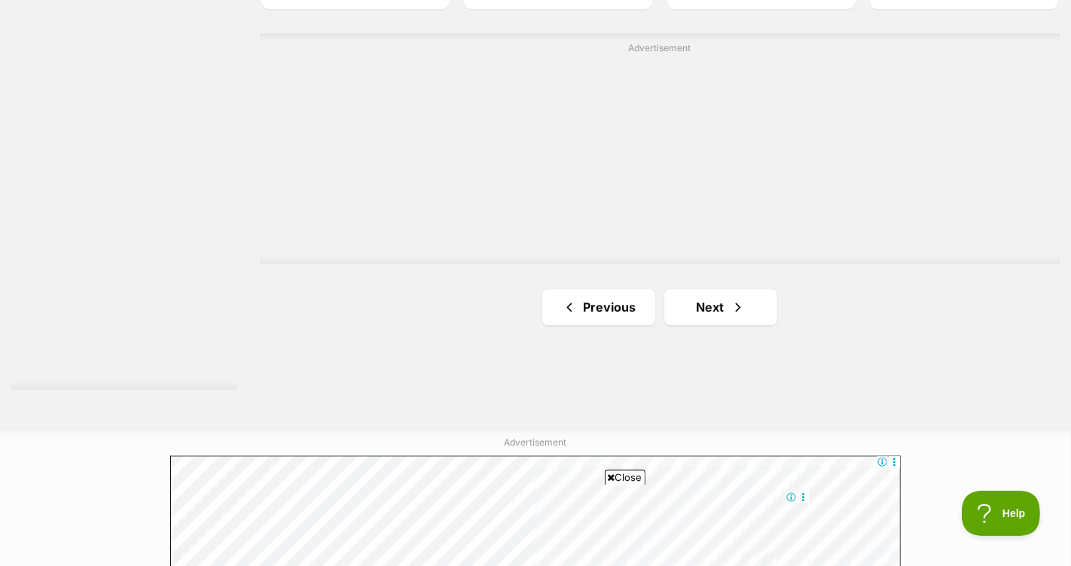
scroll to position [2757, 0]
click at [715, 290] on link "Next" at bounding box center [720, 308] width 113 height 36
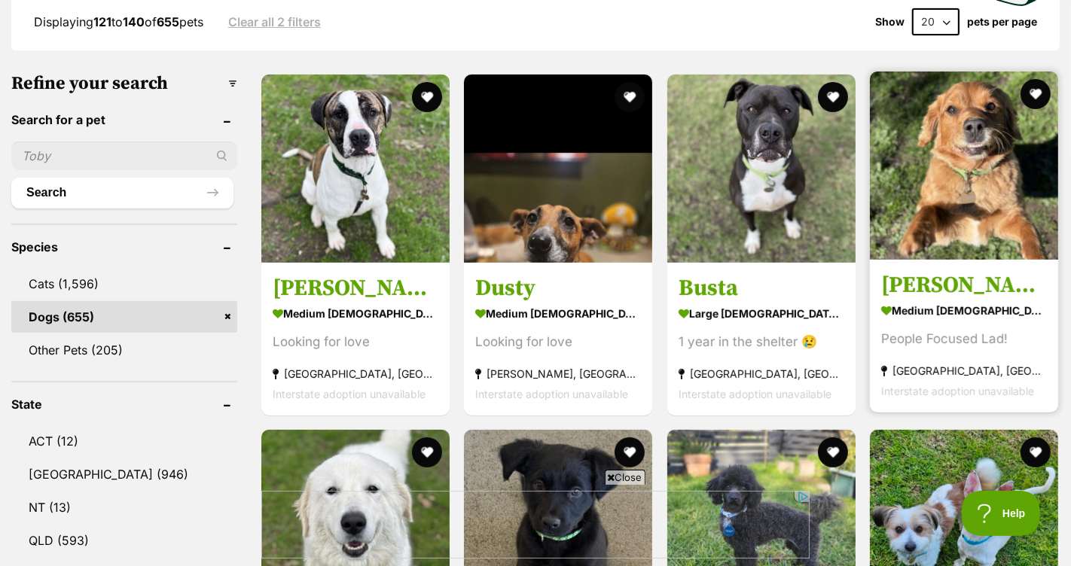
click at [974, 300] on strong "medium [DEMOGRAPHIC_DATA] Dog" at bounding box center [964, 311] width 166 height 22
